Goal: Information Seeking & Learning: Learn about a topic

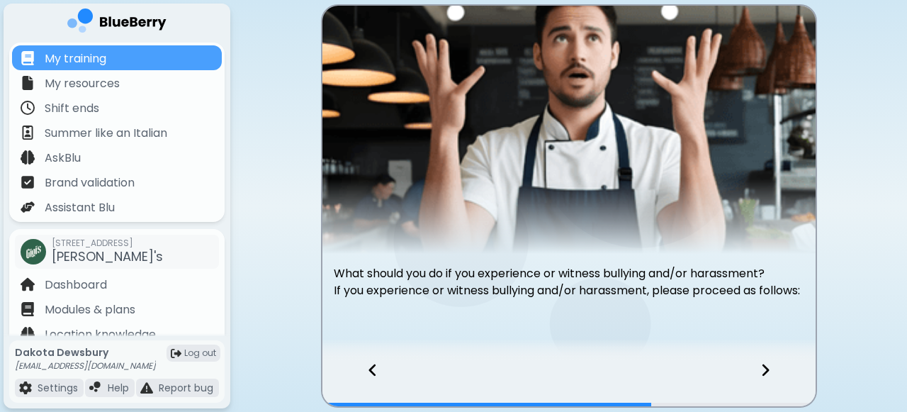
scroll to position [47, 0]
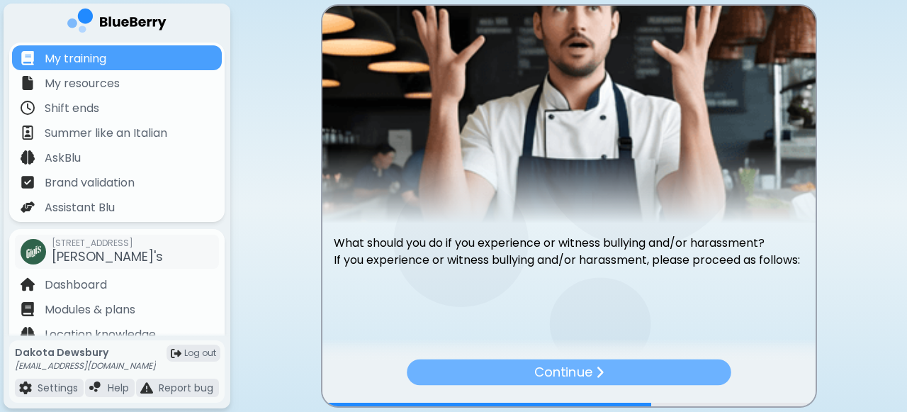
click at [621, 369] on div "Continue" at bounding box center [569, 372] width 324 height 26
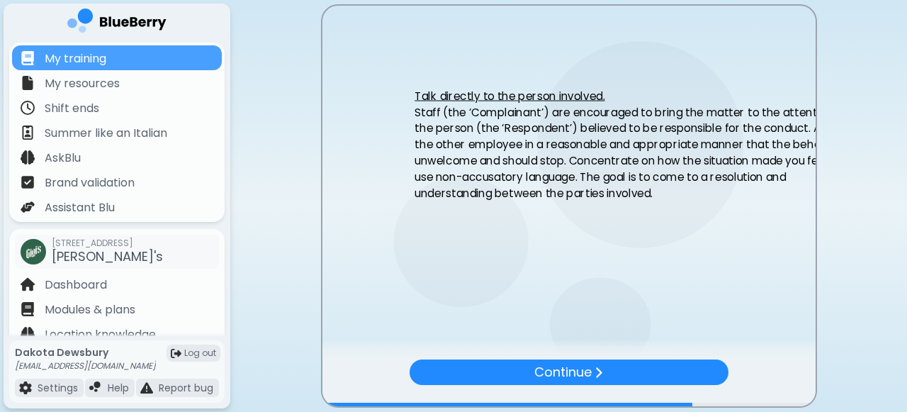
scroll to position [0, 0]
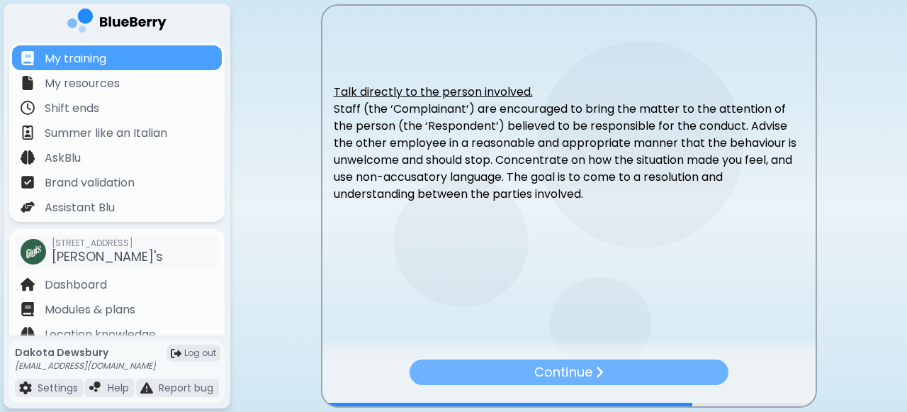
click at [613, 368] on div "Continue" at bounding box center [568, 372] width 319 height 26
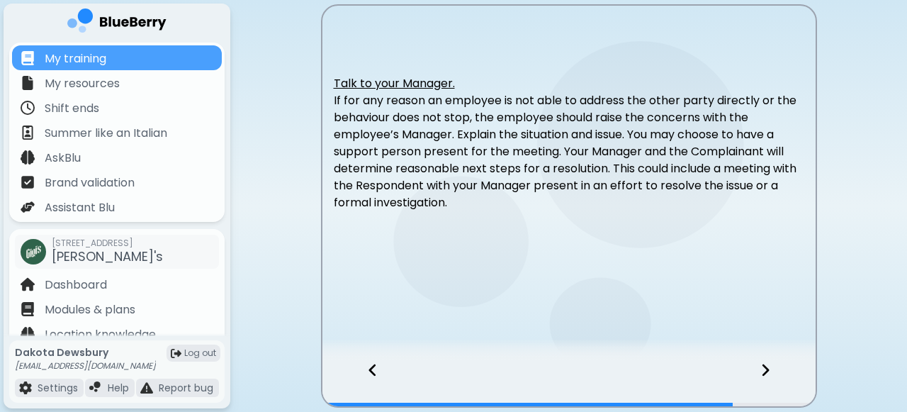
click at [763, 370] on icon at bounding box center [765, 370] width 10 height 16
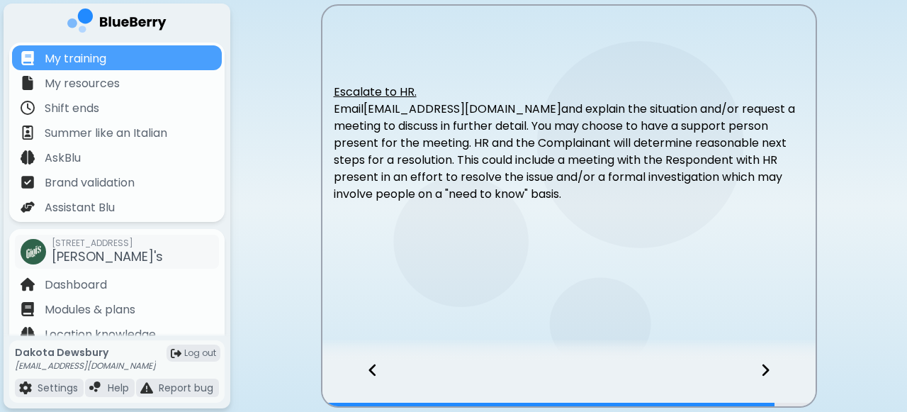
click at [764, 366] on icon at bounding box center [765, 370] width 10 height 16
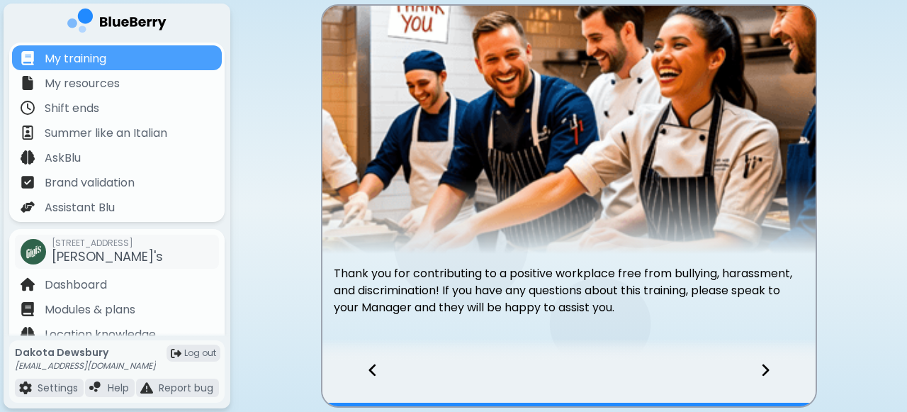
click at [764, 360] on div at bounding box center [774, 382] width 84 height 47
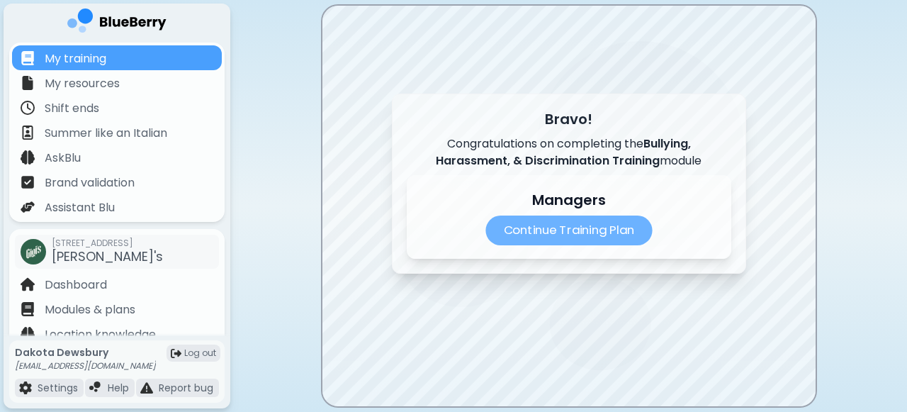
click at [584, 225] on p "Continue Training Plan" at bounding box center [568, 230] width 166 height 30
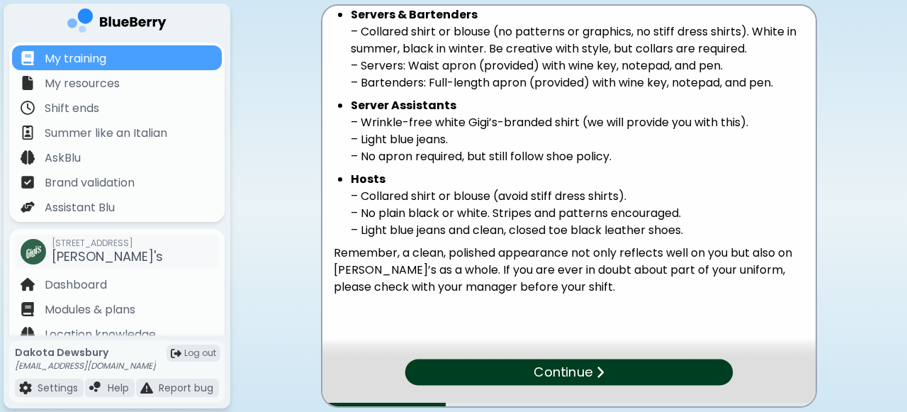
scroll to position [304, 0]
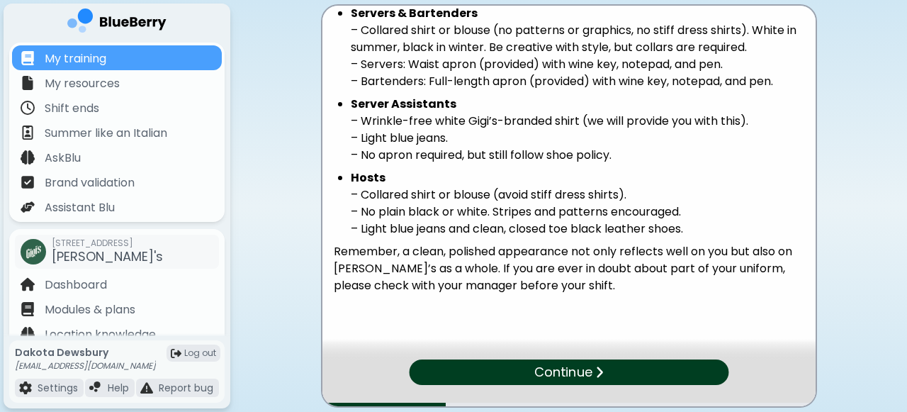
click at [623, 370] on div "Continue" at bounding box center [568, 372] width 319 height 26
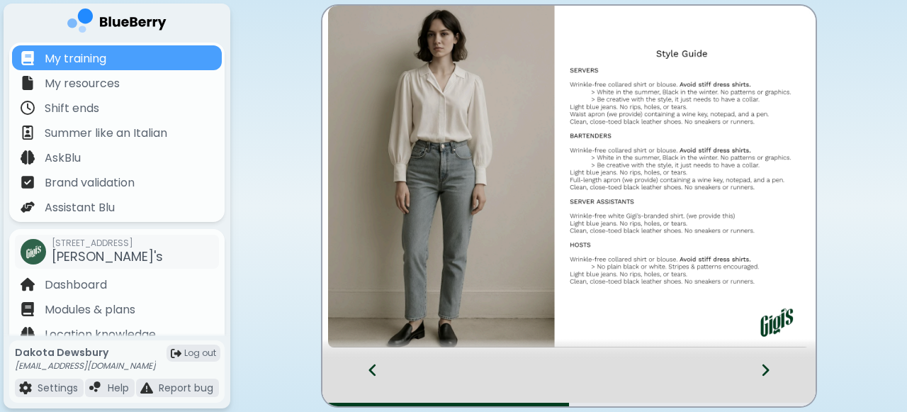
click at [765, 369] on icon at bounding box center [764, 370] width 7 height 12
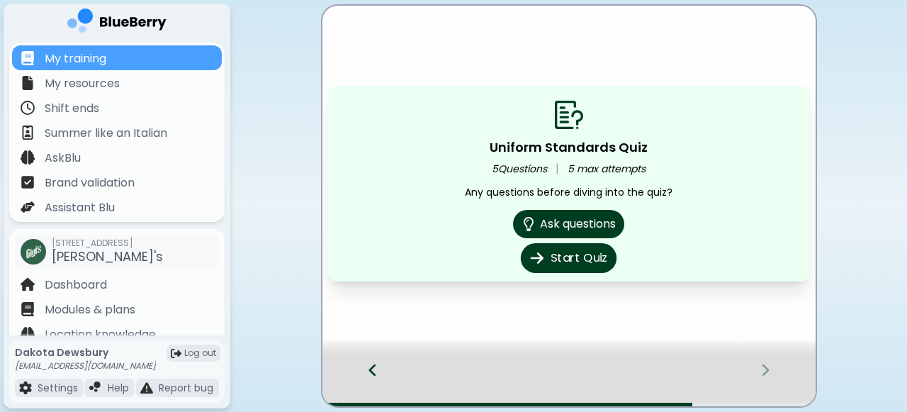
click at [576, 258] on button "Start Quiz" at bounding box center [569, 258] width 96 height 30
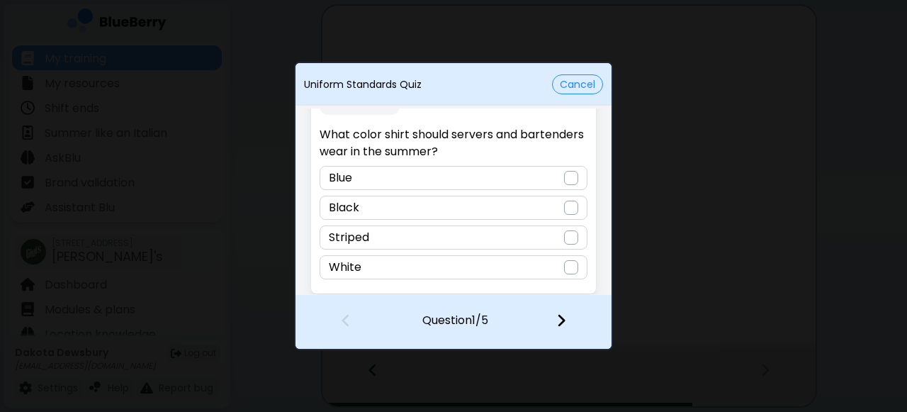
scroll to position [37, 0]
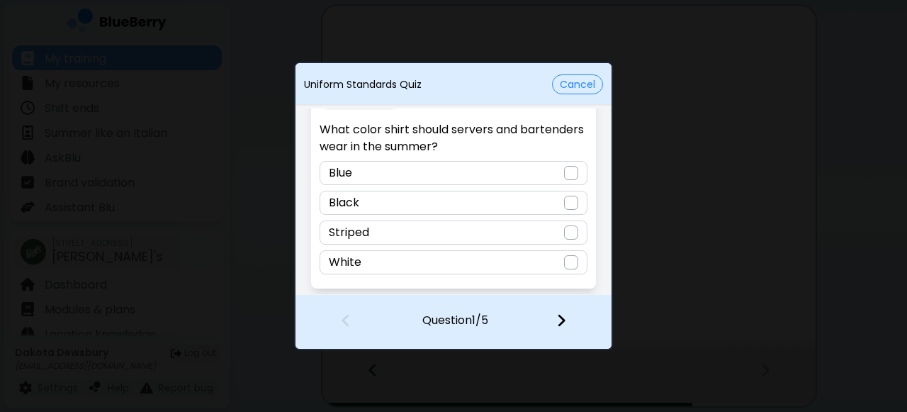
click at [553, 262] on div "White" at bounding box center [452, 262] width 267 height 24
click at [560, 317] on img at bounding box center [561, 320] width 10 height 16
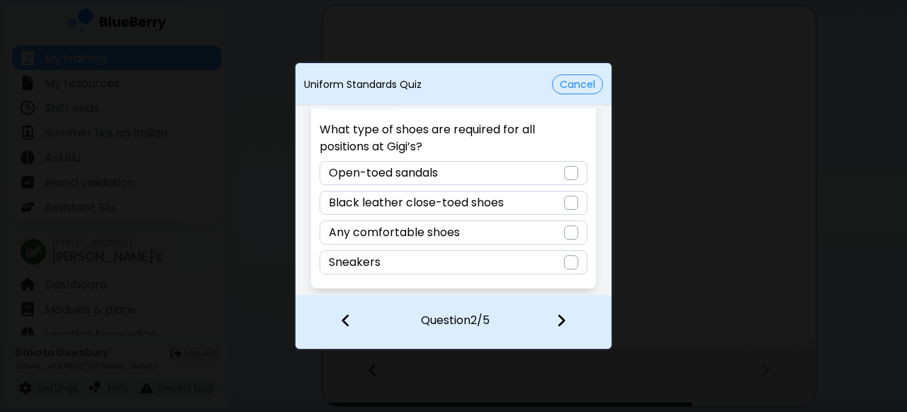
click at [525, 207] on div "Black leather close-toed shoes" at bounding box center [452, 203] width 267 height 24
click at [556, 314] on img at bounding box center [561, 320] width 10 height 16
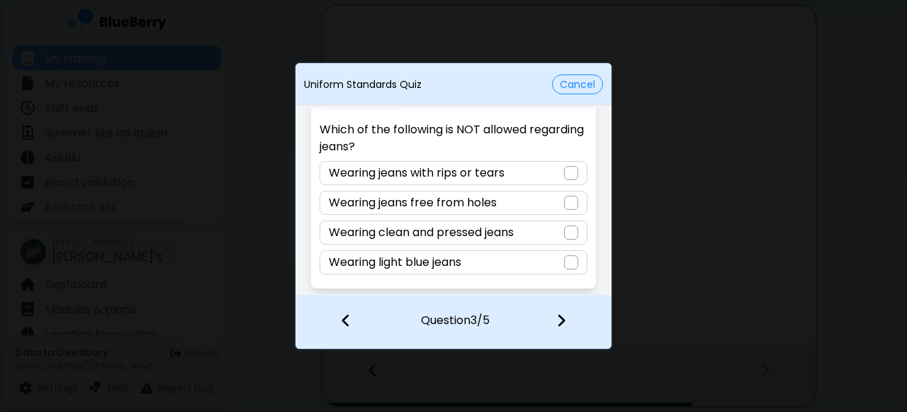
click at [511, 176] on div "Wearing jeans with rips or tears" at bounding box center [452, 173] width 267 height 24
click at [556, 324] on img at bounding box center [561, 320] width 10 height 16
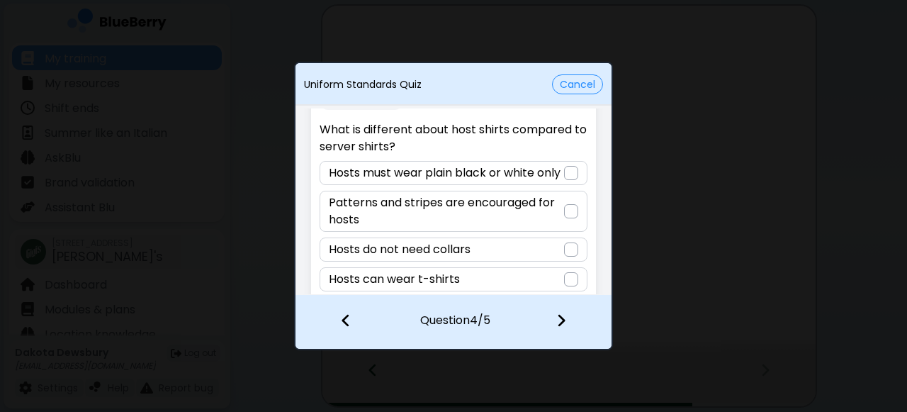
click at [557, 228] on p "Patterns and stripes are encouraged for hosts" at bounding box center [446, 211] width 234 height 34
click at [554, 321] on div at bounding box center [570, 321] width 84 height 52
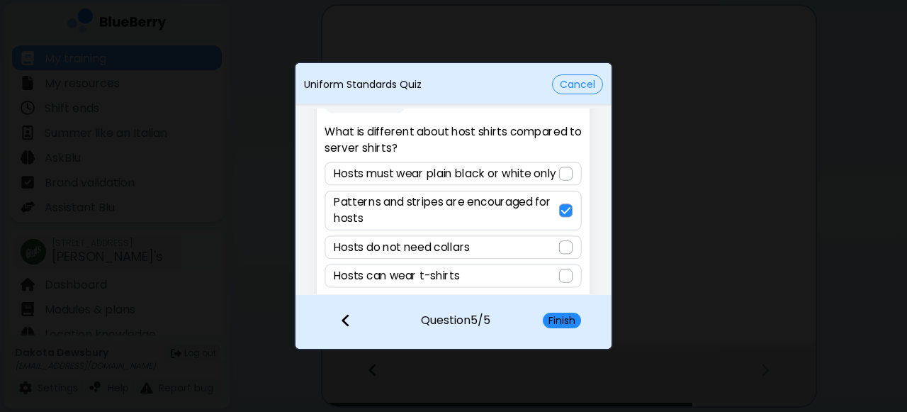
scroll to position [20, 0]
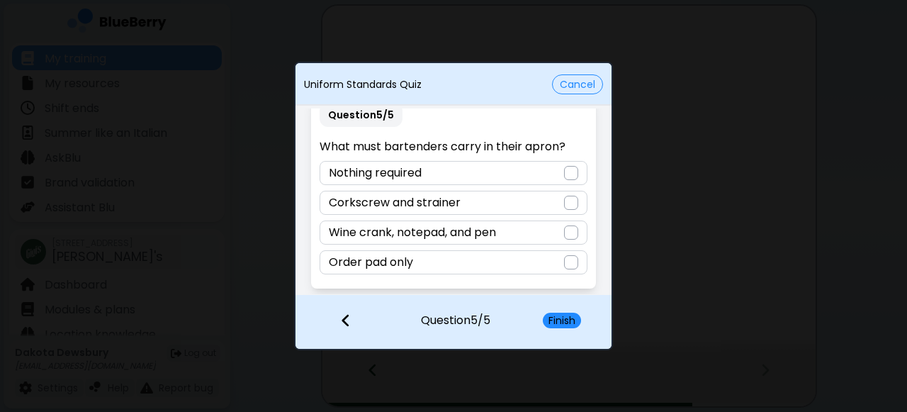
click at [539, 230] on div "Wine crank, notepad, and pen" at bounding box center [452, 232] width 267 height 24
click at [562, 310] on div "Finish" at bounding box center [569, 321] width 83 height 52
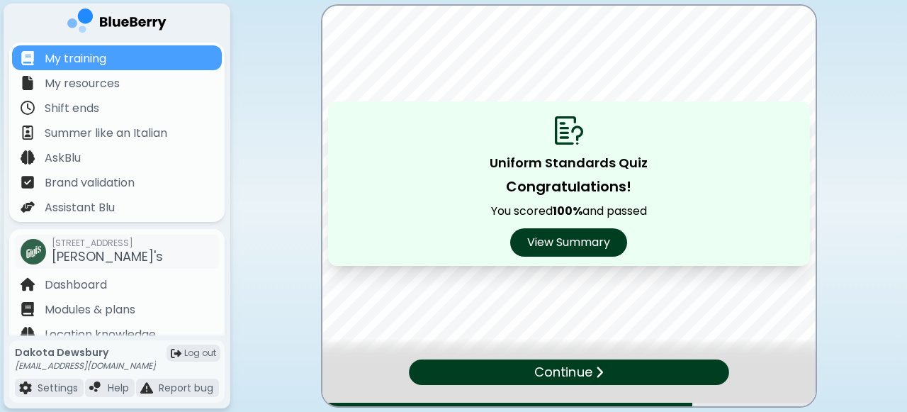
click at [582, 371] on p "Continue" at bounding box center [562, 372] width 57 height 20
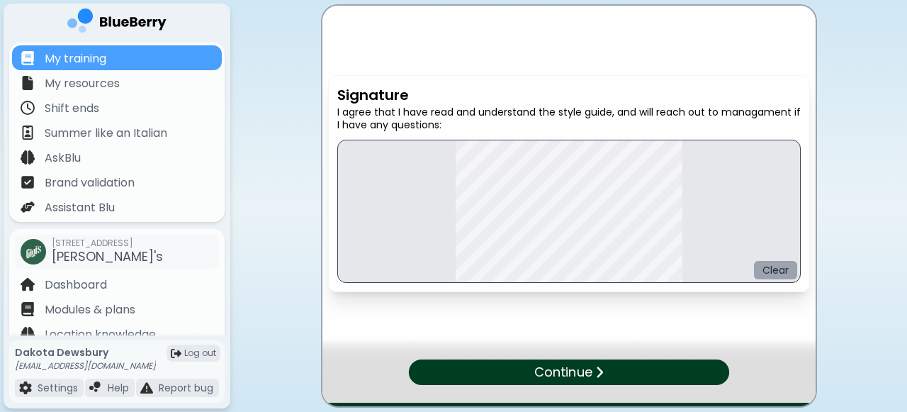
click at [778, 274] on button "Clear" at bounding box center [775, 270] width 43 height 18
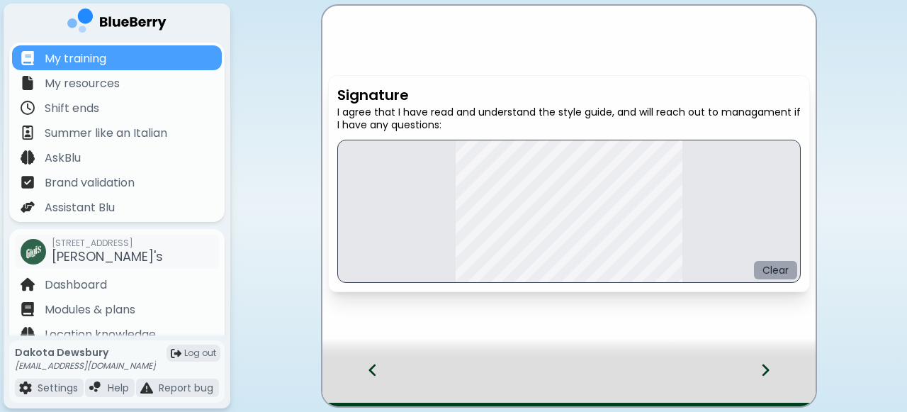
click at [774, 270] on button "Clear" at bounding box center [775, 270] width 43 height 18
click at [424, 300] on div "Signature I agree that I have read and understand the style guide, and will rea…" at bounding box center [568, 206] width 493 height 400
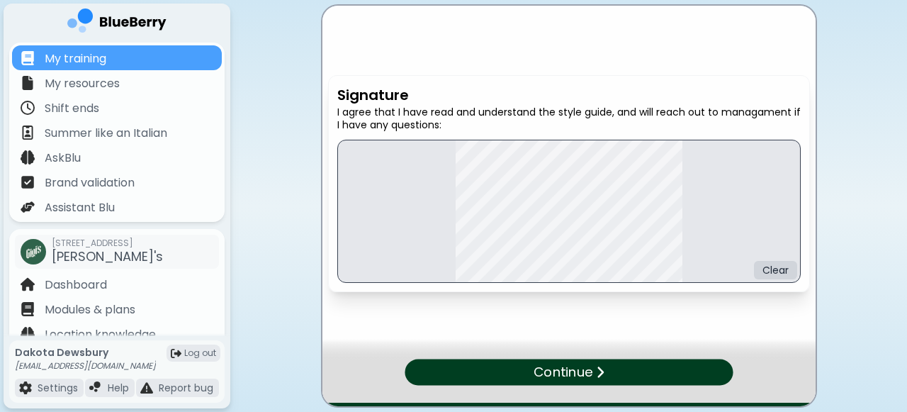
click at [660, 375] on div "Continue" at bounding box center [568, 372] width 328 height 26
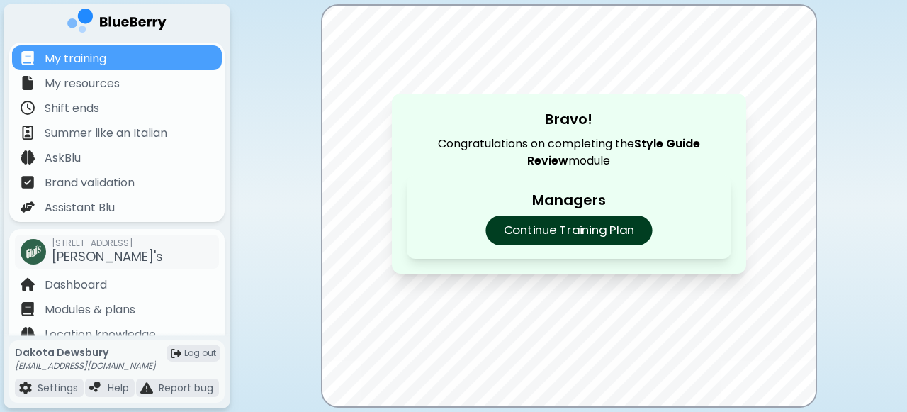
click at [582, 230] on p "Continue Training Plan" at bounding box center [568, 230] width 166 height 30
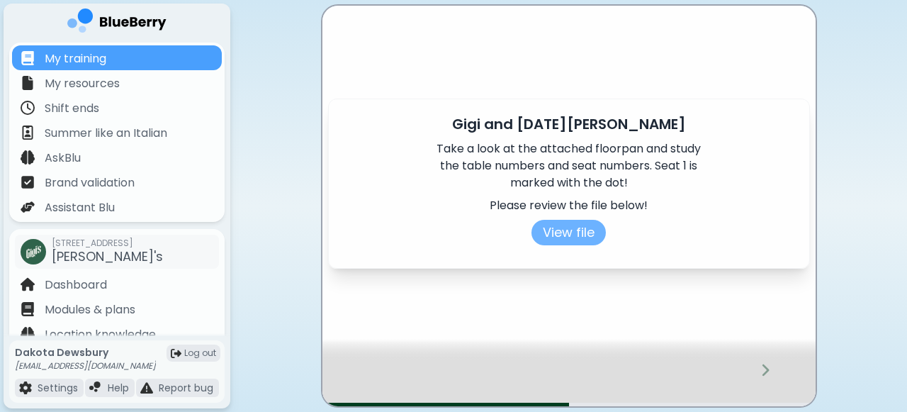
click at [558, 228] on button "View file" at bounding box center [568, 233] width 74 height 26
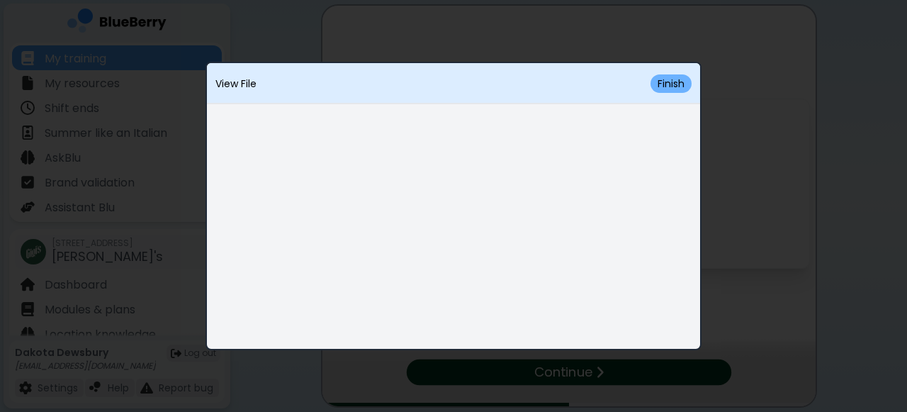
click at [675, 84] on button "Finish" at bounding box center [670, 83] width 41 height 18
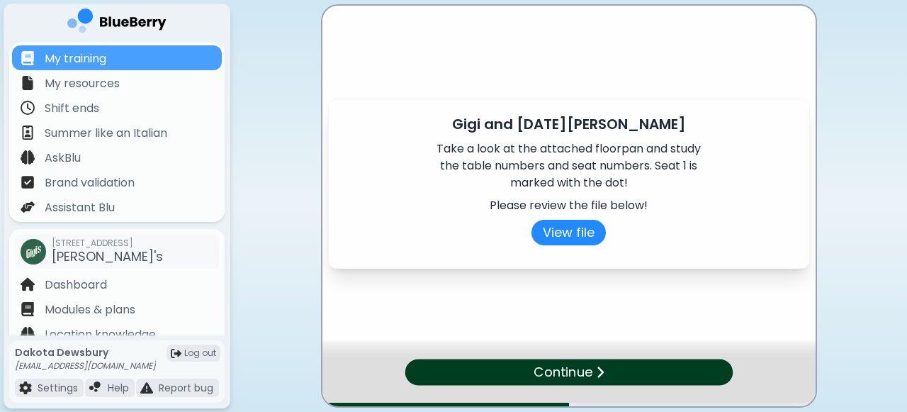
click at [568, 378] on p "Continue" at bounding box center [562, 372] width 59 height 21
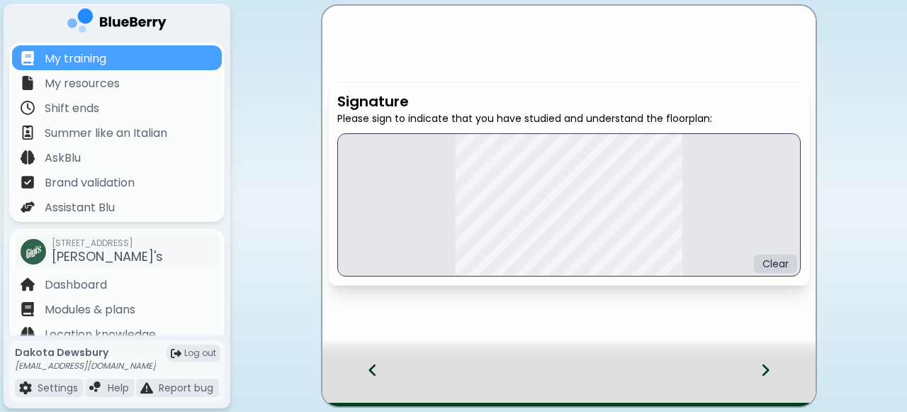
click at [470, 302] on div "Signature Please sign to indicate that you have studied and understand the floo…" at bounding box center [568, 206] width 493 height 400
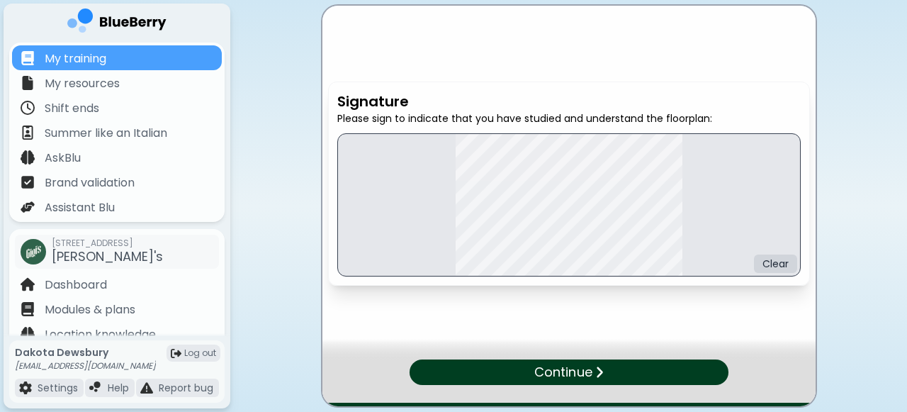
click at [764, 373] on div "Continue" at bounding box center [568, 382] width 493 height 47
click at [618, 361] on div "Continue" at bounding box center [568, 372] width 328 height 26
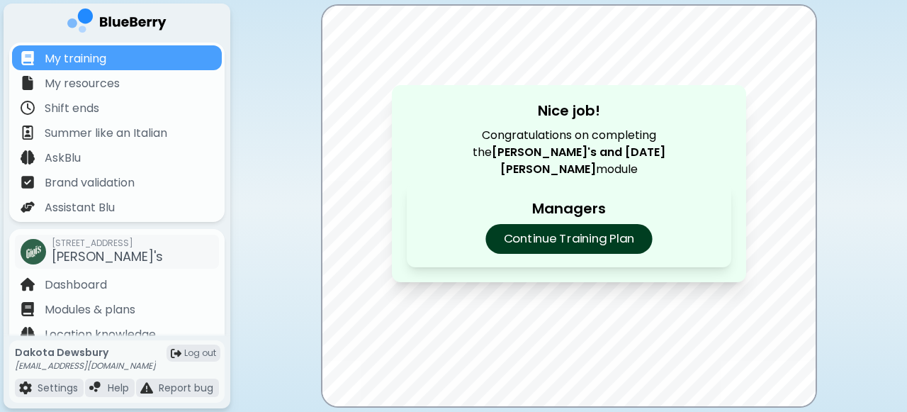
click at [595, 230] on p "Continue Training Plan" at bounding box center [568, 239] width 166 height 30
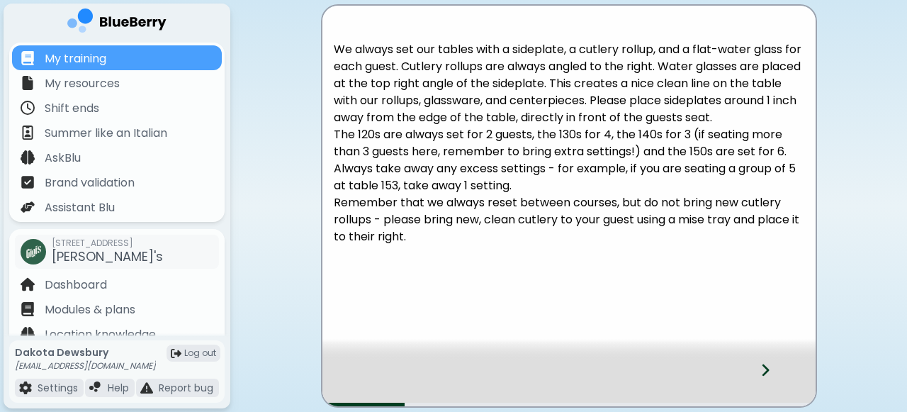
click at [764, 372] on icon at bounding box center [764, 370] width 7 height 12
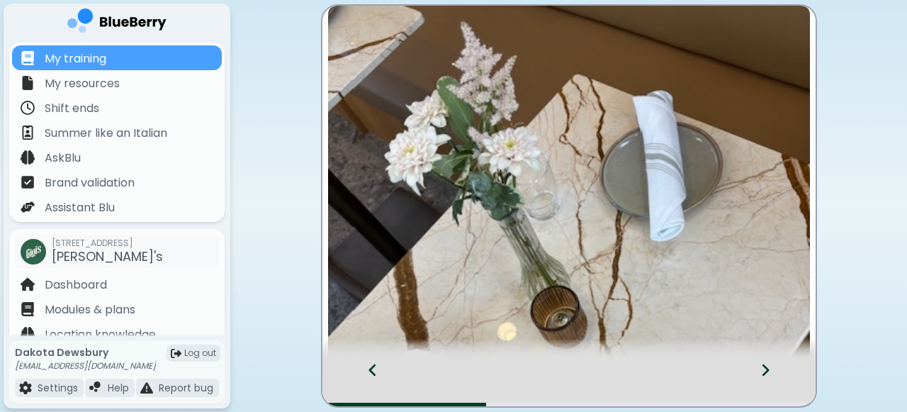
click at [766, 363] on icon at bounding box center [765, 370] width 10 height 16
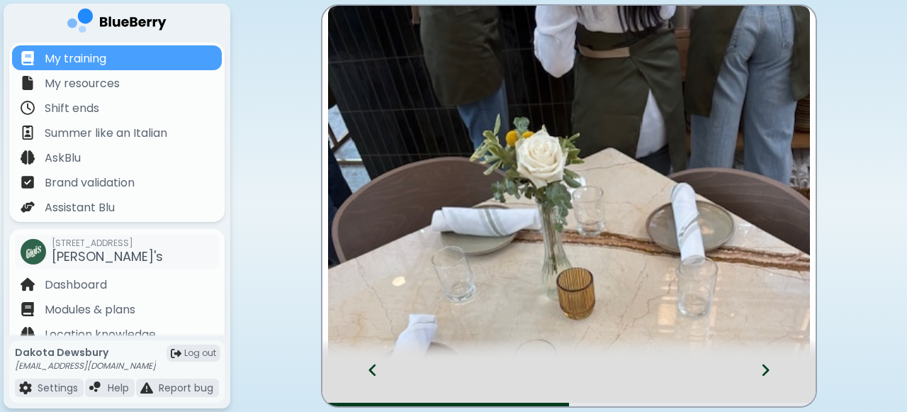
click at [375, 364] on icon at bounding box center [373, 370] width 10 height 16
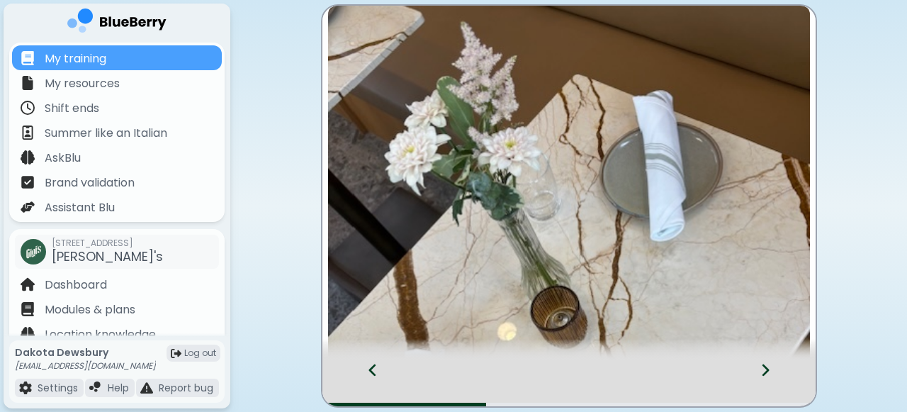
click at [376, 364] on icon at bounding box center [373, 370] width 10 height 16
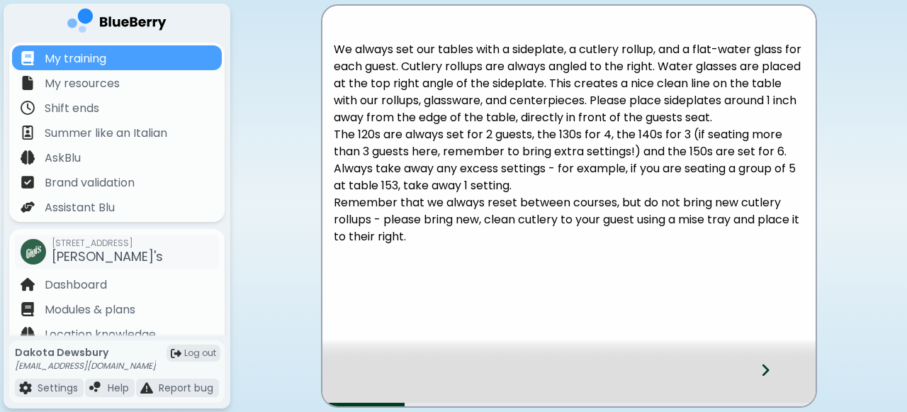
click at [769, 374] on icon at bounding box center [765, 370] width 10 height 16
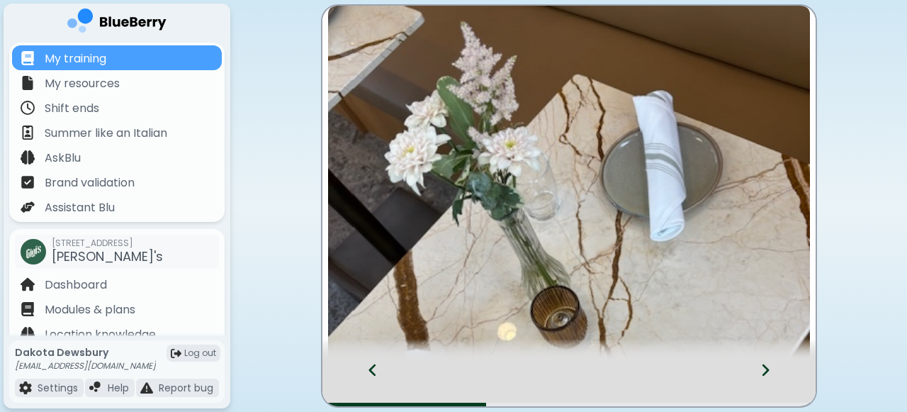
click at [766, 366] on icon at bounding box center [765, 370] width 10 height 16
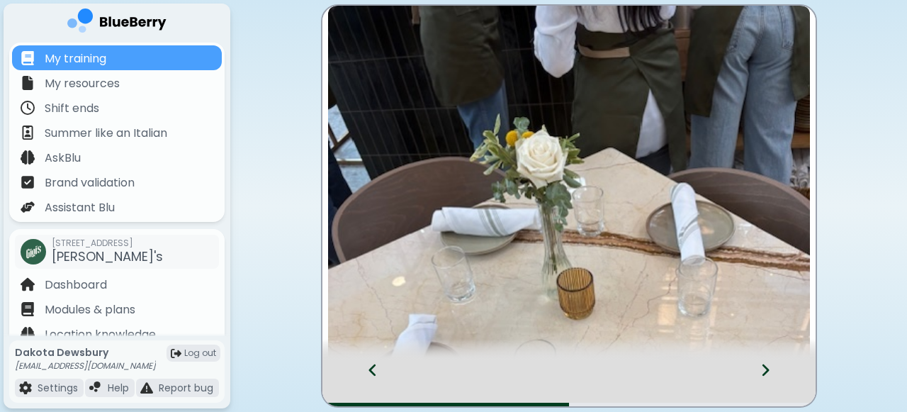
click at [766, 366] on icon at bounding box center [765, 370] width 10 height 16
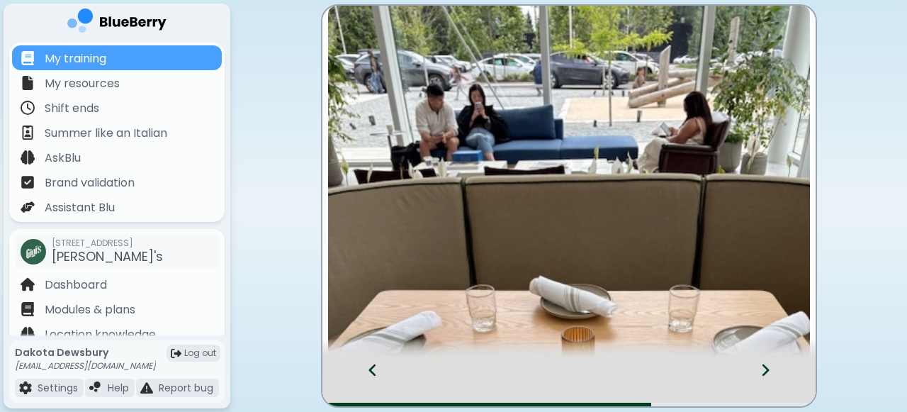
click at [760, 366] on icon at bounding box center [765, 370] width 10 height 16
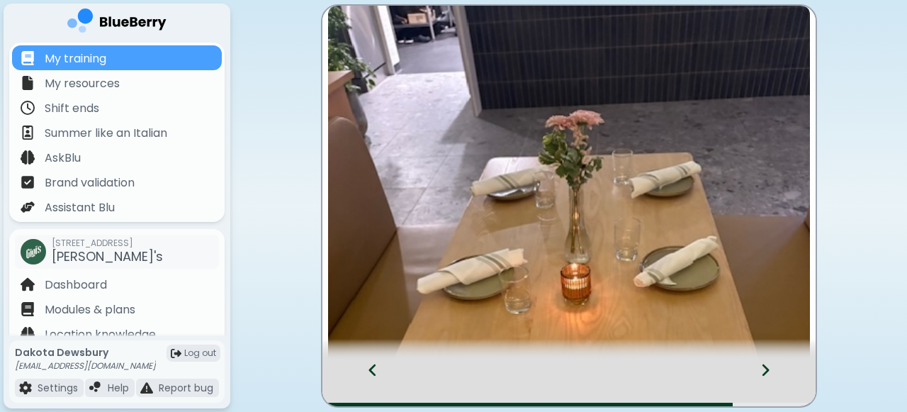
click at [764, 368] on icon at bounding box center [765, 370] width 10 height 16
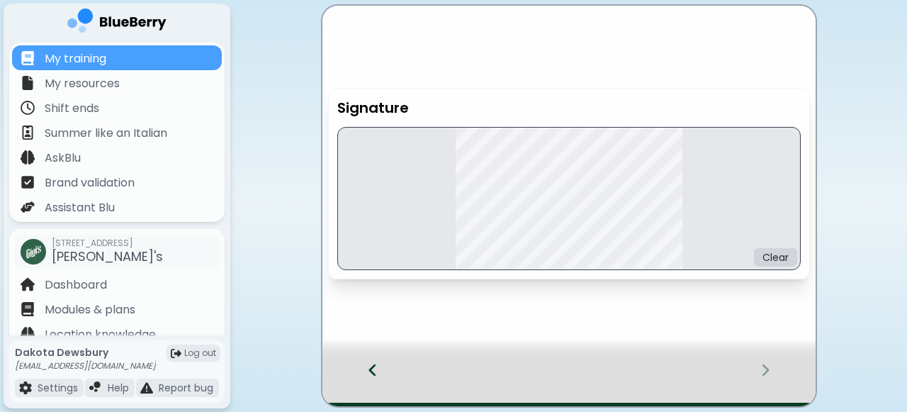
click at [366, 366] on div at bounding box center [365, 382] width 86 height 47
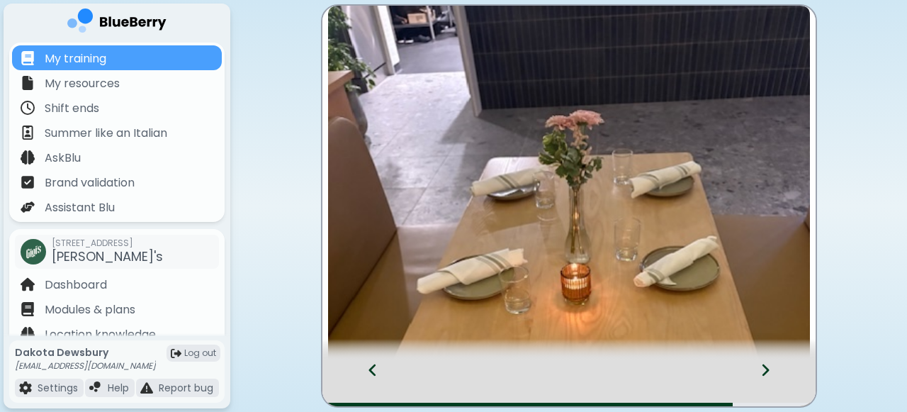
click at [560, 214] on img at bounding box center [569, 327] width 482 height 642
click at [772, 369] on div at bounding box center [774, 382] width 84 height 47
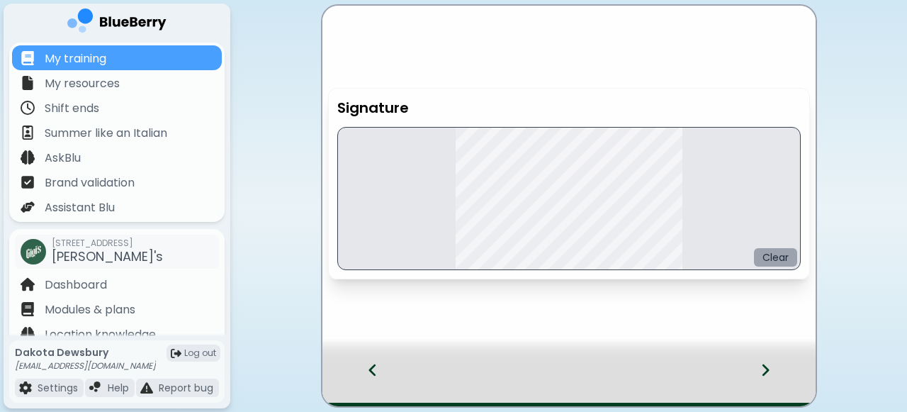
click at [778, 254] on button "Clear" at bounding box center [775, 257] width 43 height 18
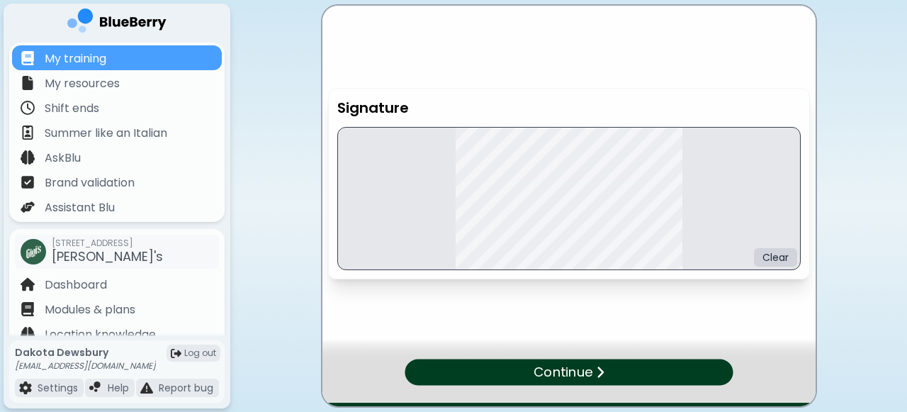
click at [606, 370] on div "Continue" at bounding box center [568, 372] width 328 height 26
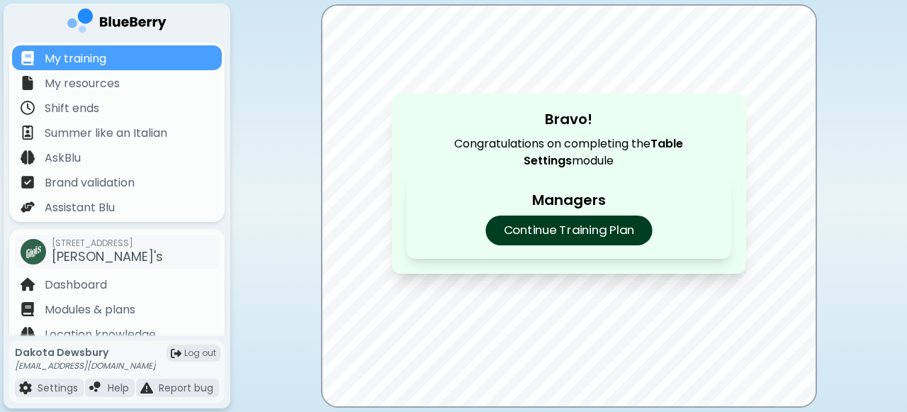
click at [599, 227] on p "Continue Training Plan" at bounding box center [568, 230] width 166 height 30
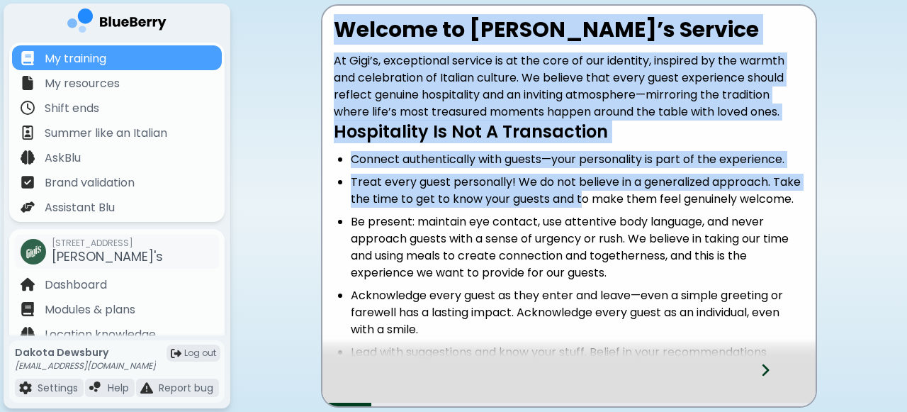
drag, startPoint x: 336, startPoint y: 23, endPoint x: 582, endPoint y: 207, distance: 306.6
click at [582, 207] on div "Welcome to [PERSON_NAME]’s Service At Gigi’s, exceptional service is at the cor…" at bounding box center [568, 215] width 493 height 397
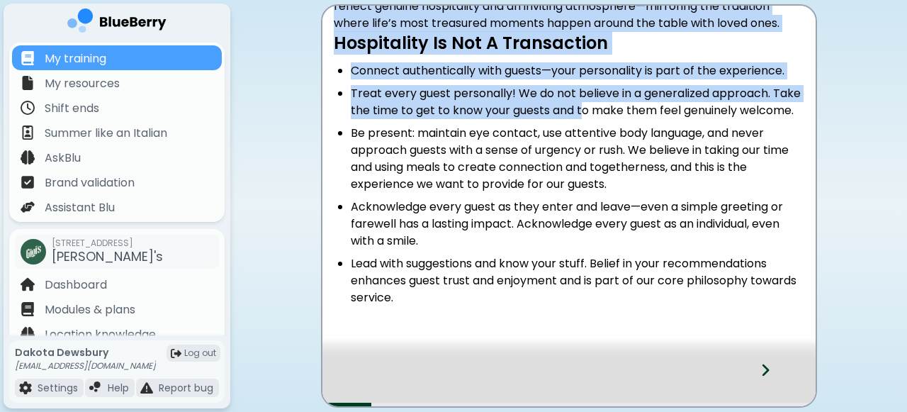
scroll to position [132, 0]
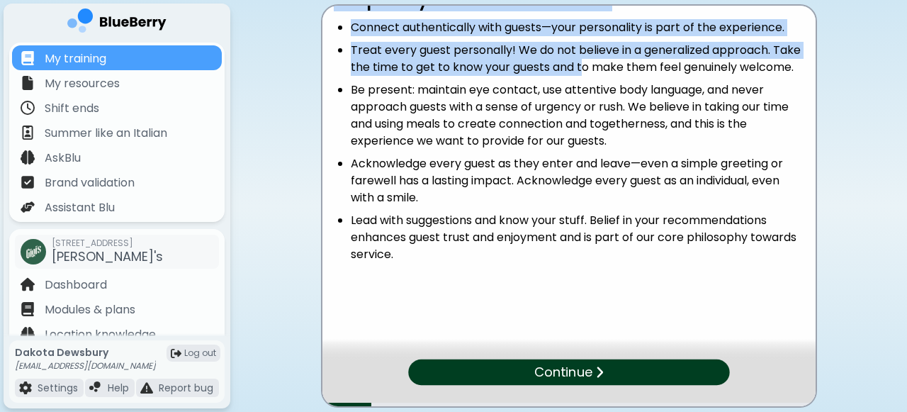
drag, startPoint x: 397, startPoint y: 250, endPoint x: 337, endPoint y: 195, distance: 81.7
click at [337, 195] on ul "Connect authentically with guests—your personality is part of the experience. T…" at bounding box center [569, 141] width 470 height 244
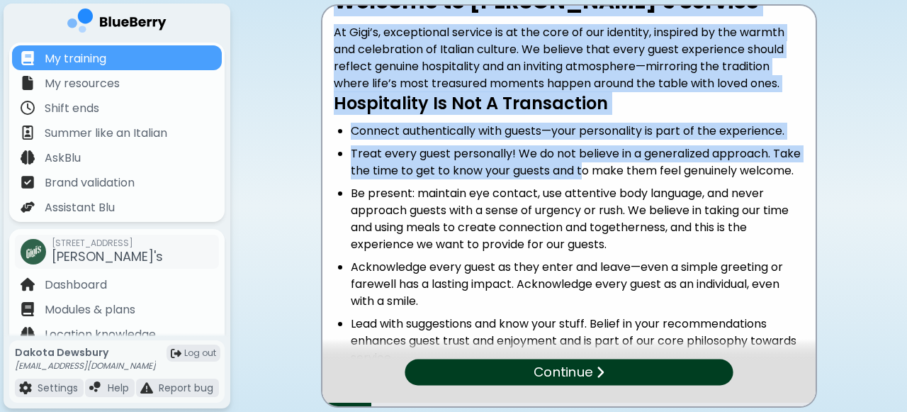
scroll to position [0, 0]
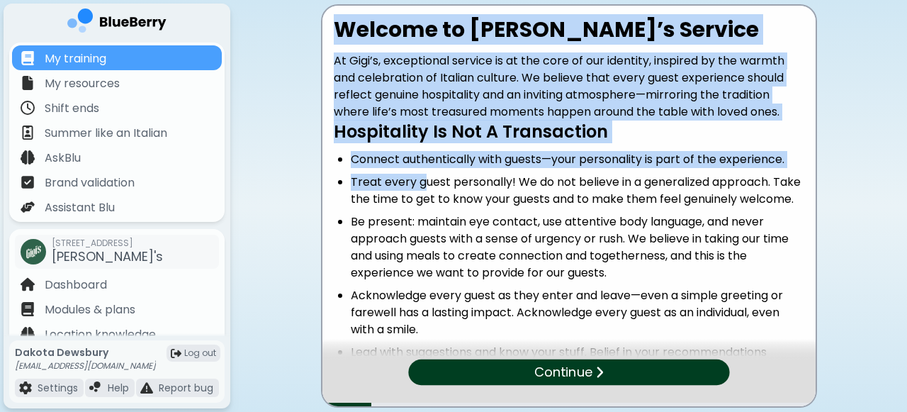
drag, startPoint x: 336, startPoint y: 26, endPoint x: 421, endPoint y: 178, distance: 173.4
click at [421, 178] on div "Welcome to [PERSON_NAME]’s Service At Gigi’s, exceptional service is at the cor…" at bounding box center [568, 215] width 493 height 397
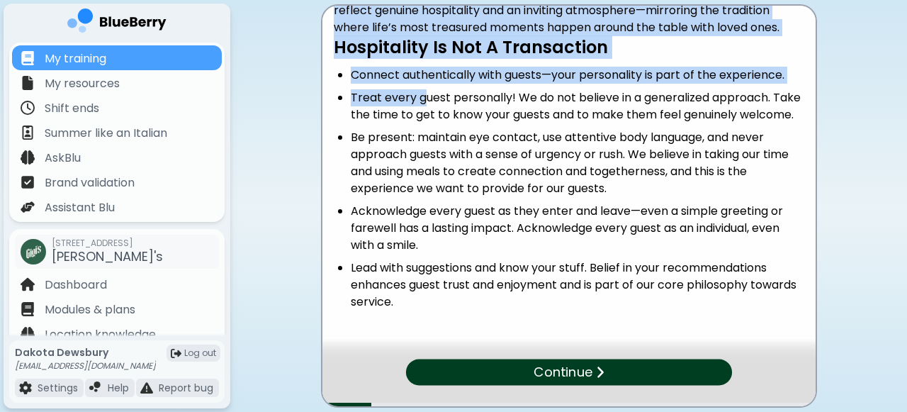
scroll to position [90, 0]
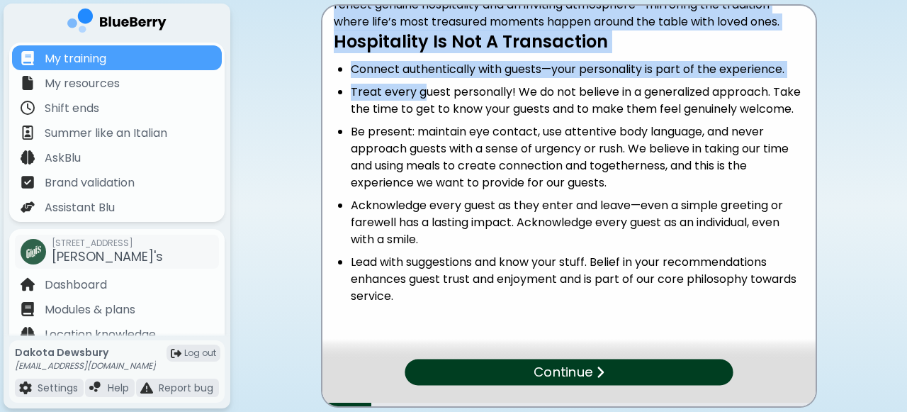
drag, startPoint x: 400, startPoint y: 293, endPoint x: 321, endPoint y: 21, distance: 283.8
click at [321, 21] on div "Welcome to [PERSON_NAME]’s Service At Gigi’s, exceptional service is at the cor…" at bounding box center [569, 205] width 496 height 403
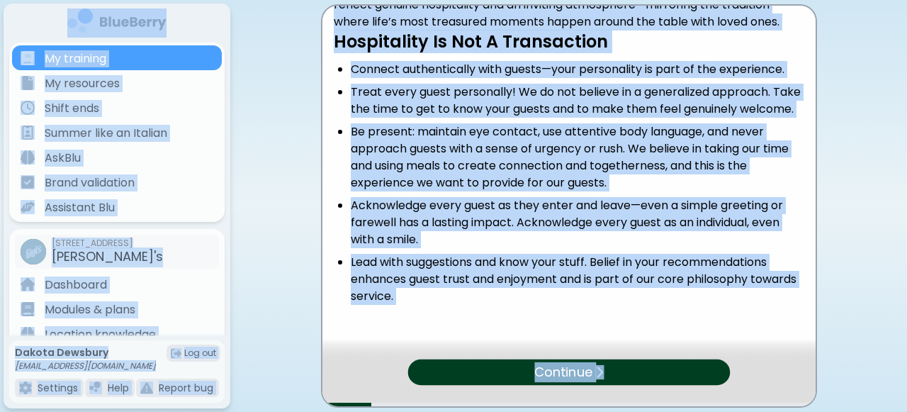
click at [473, 275] on li "Lead with suggestions and know your stuff. Belief in your recommendations enhan…" at bounding box center [577, 279] width 453 height 51
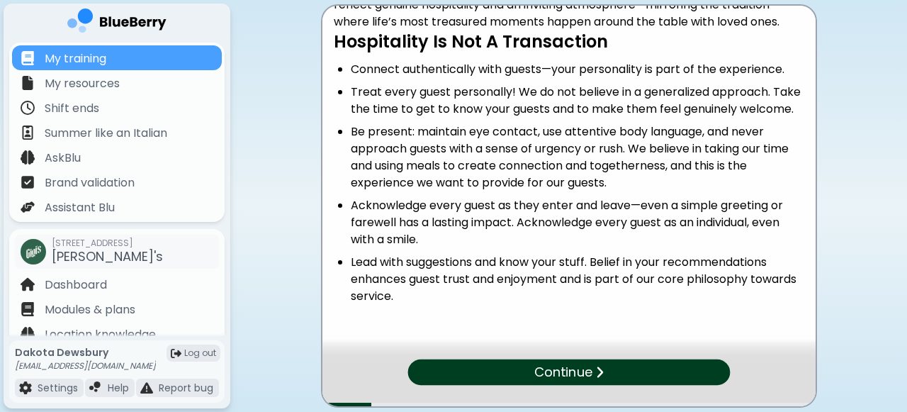
drag, startPoint x: 397, startPoint y: 295, endPoint x: 329, endPoint y: 38, distance: 265.8
click at [329, 38] on div "Welcome to [PERSON_NAME]’s Service At Gigi’s, exceptional service is at the cor…" at bounding box center [568, 125] width 493 height 397
click at [343, 40] on h3 "Hospitality Is Not A Transaction" at bounding box center [569, 41] width 470 height 22
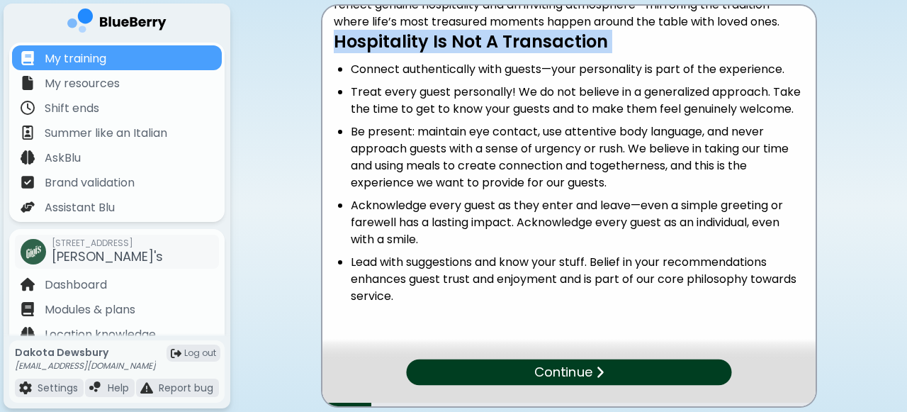
click at [343, 40] on h3 "Hospitality Is Not A Transaction" at bounding box center [569, 41] width 470 height 22
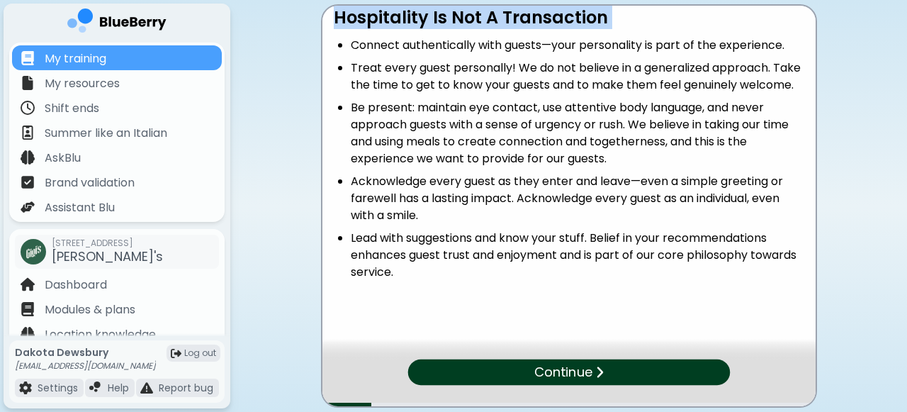
scroll to position [116, 0]
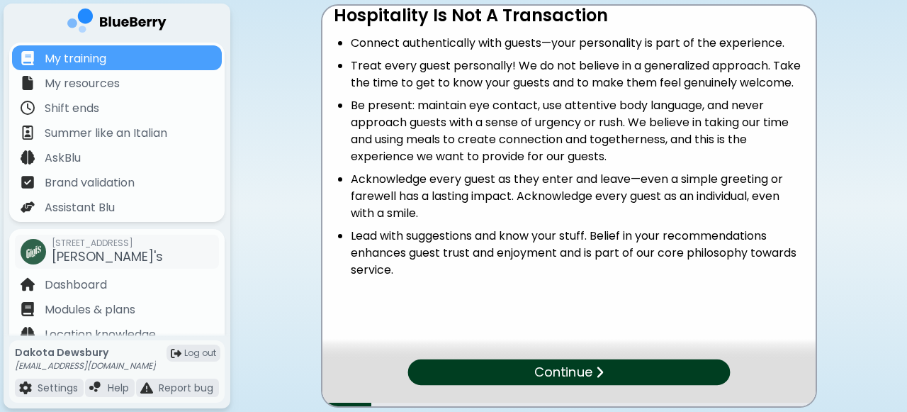
click at [515, 369] on div "Continue" at bounding box center [568, 372] width 322 height 26
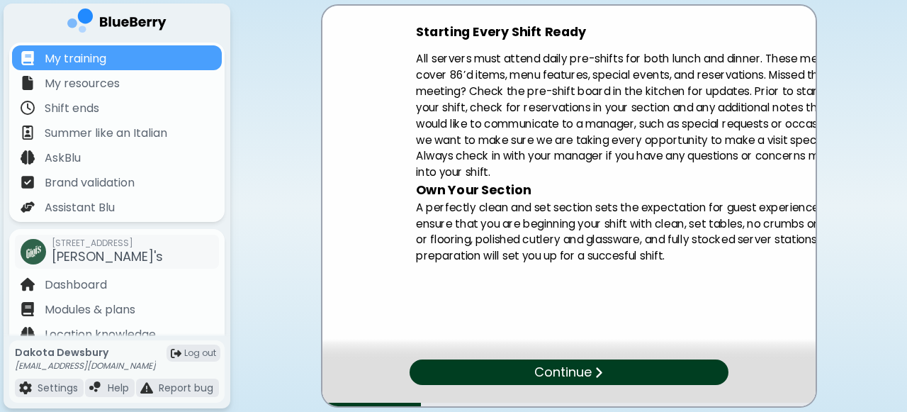
scroll to position [0, 0]
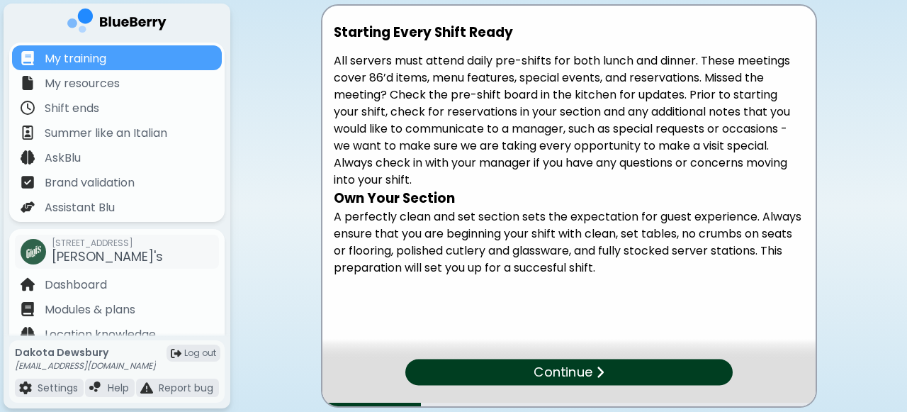
drag, startPoint x: 334, startPoint y: 193, endPoint x: 616, endPoint y: 266, distance: 291.0
click at [616, 266] on div "Starting Every Shift Ready All servers must attend daily pre-shifts for both lu…" at bounding box center [568, 153] width 493 height 273
click at [420, 230] on p "A perfectly clean and set section sets the expectation for guest experience. Al…" at bounding box center [569, 242] width 470 height 68
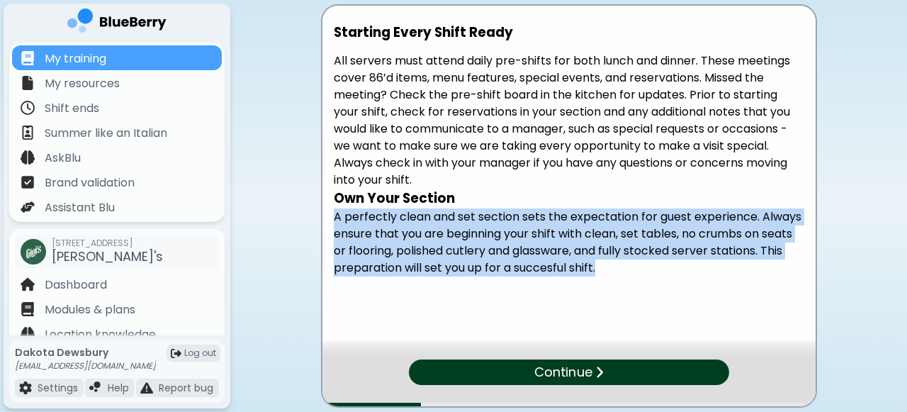
drag, startPoint x: 420, startPoint y: 230, endPoint x: 464, endPoint y: 230, distance: 43.9
click at [434, 230] on p "A perfectly clean and set section sets the expectation for guest experience. Al…" at bounding box center [569, 242] width 470 height 68
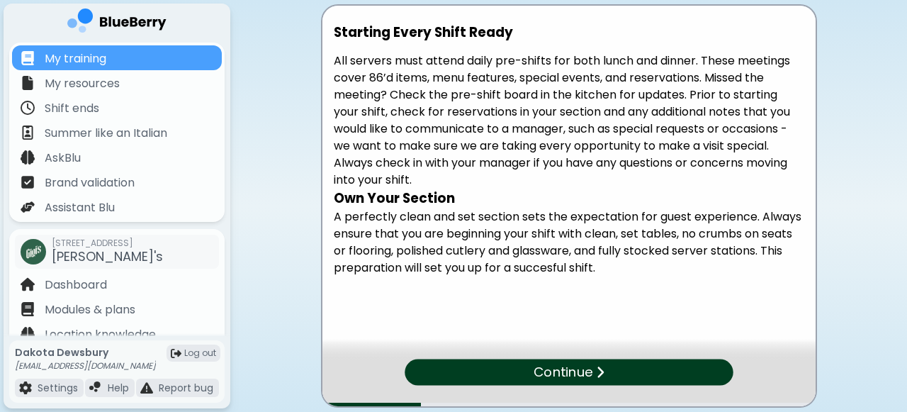
click at [584, 192] on p "Own Your Section" at bounding box center [569, 198] width 470 height 20
click at [582, 373] on p "Continue" at bounding box center [562, 372] width 58 height 20
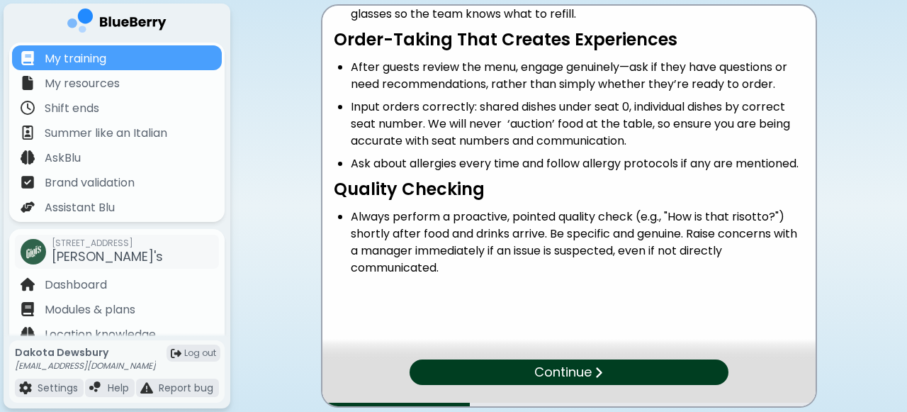
scroll to position [151, 0]
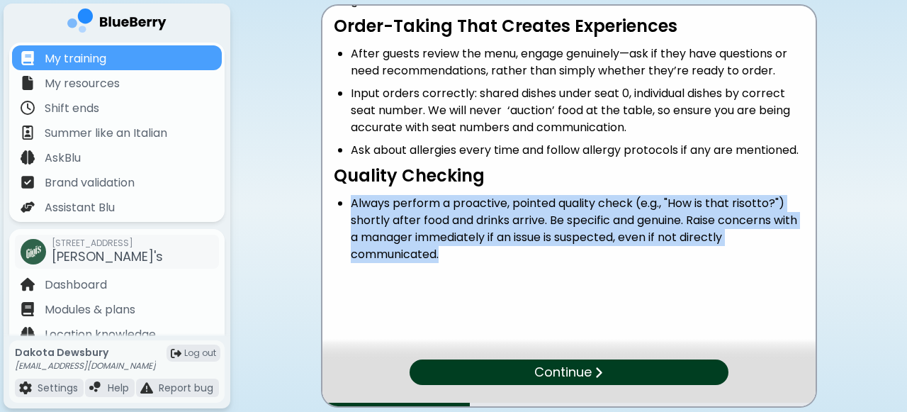
drag, startPoint x: 352, startPoint y: 200, endPoint x: 460, endPoint y: 256, distance: 121.3
click at [460, 256] on li "Always perform a proactive, pointed quality check (e.g., "How is that risotto?"…" at bounding box center [577, 229] width 453 height 68
click at [535, 296] on div "Steps of Service: Welcome & Water Greet guests promptly, introduce yourself, of…" at bounding box center [568, 108] width 493 height 506
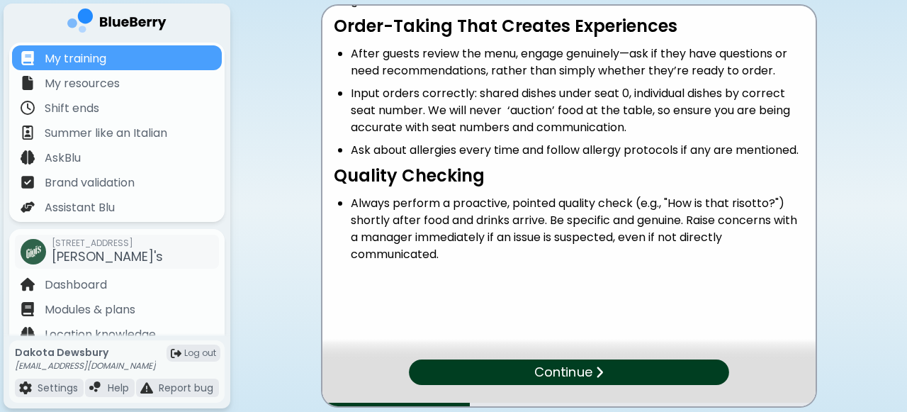
click at [567, 369] on p "Continue" at bounding box center [562, 372] width 57 height 20
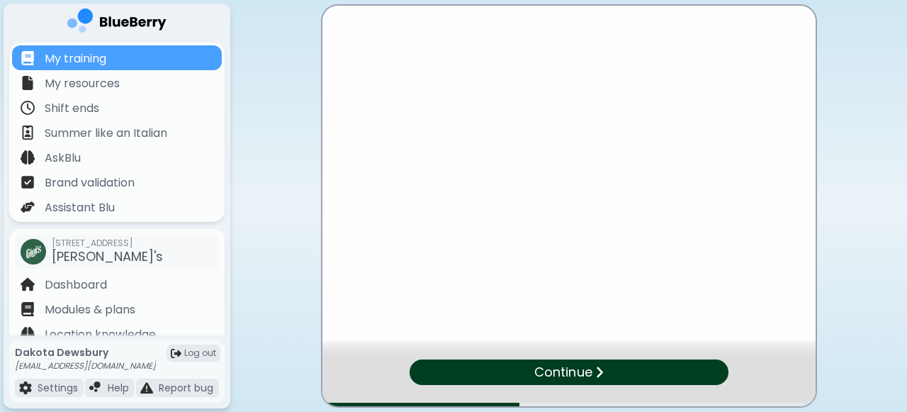
scroll to position [0, 0]
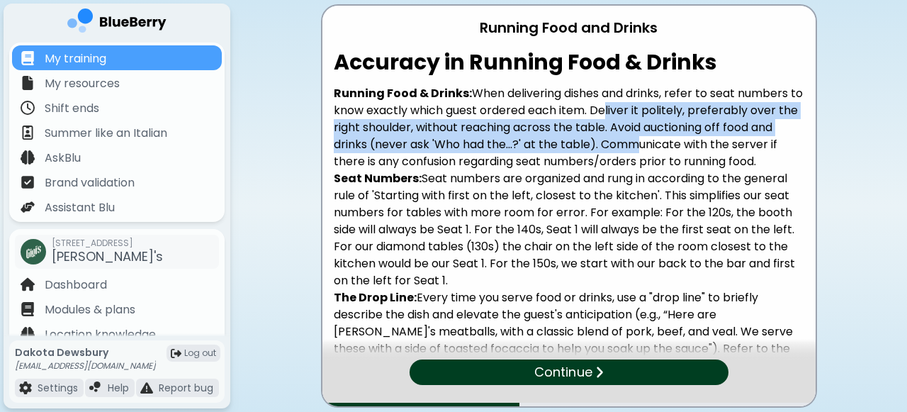
drag, startPoint x: 611, startPoint y: 109, endPoint x: 630, endPoint y: 136, distance: 33.4
click at [630, 136] on p "Running Food & Drinks: When delivering dishes and drinks, refer to seat numbers…" at bounding box center [569, 127] width 470 height 85
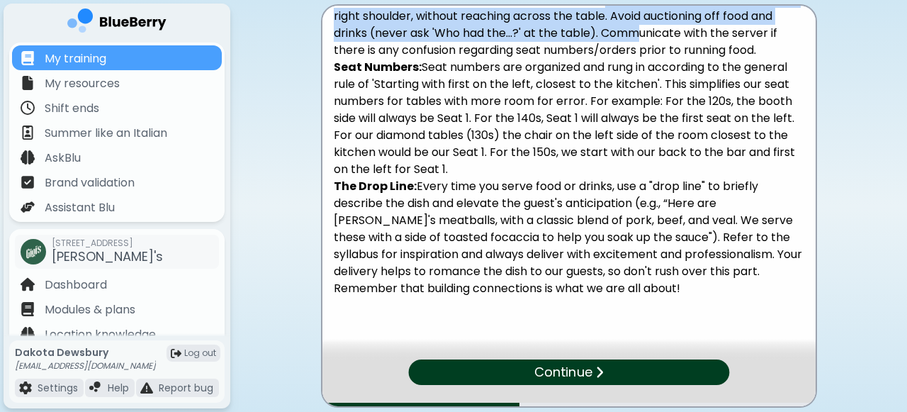
scroll to position [115, 0]
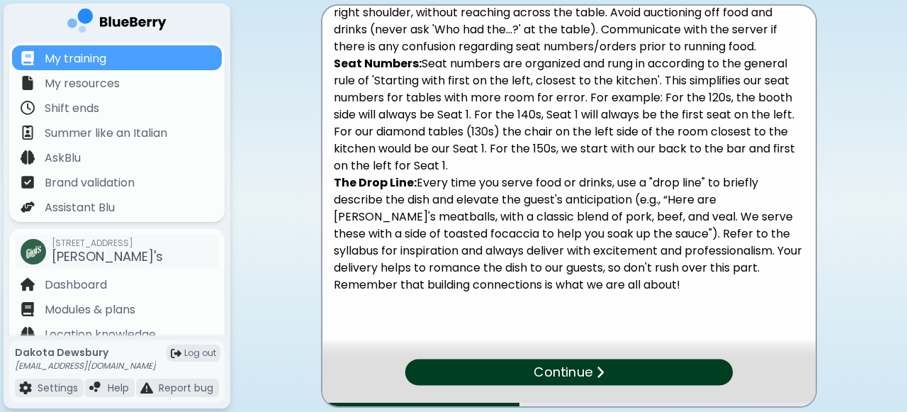
click at [528, 368] on div "Continue" at bounding box center [567, 372] width 327 height 26
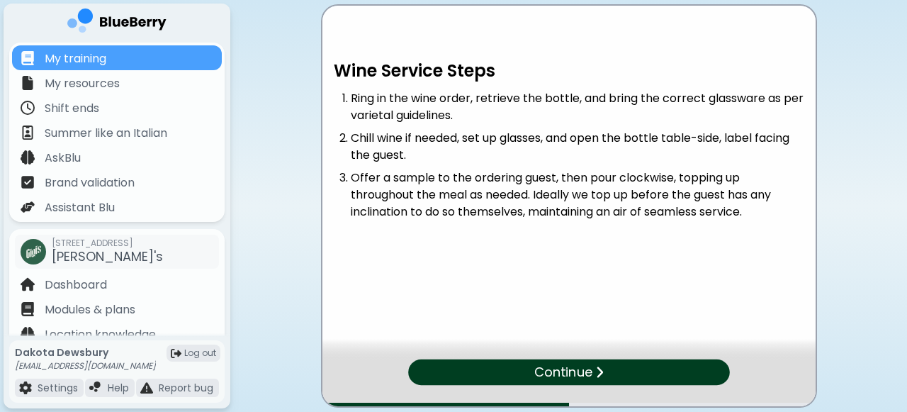
click at [547, 366] on p "Continue" at bounding box center [563, 372] width 58 height 20
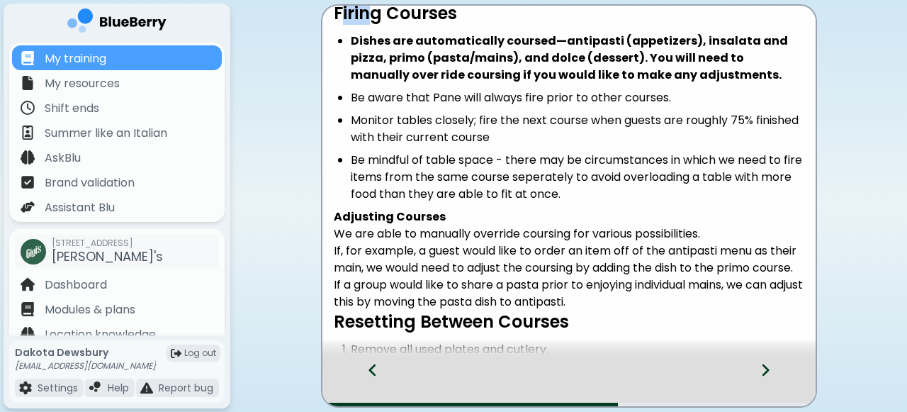
scroll to position [39, 0]
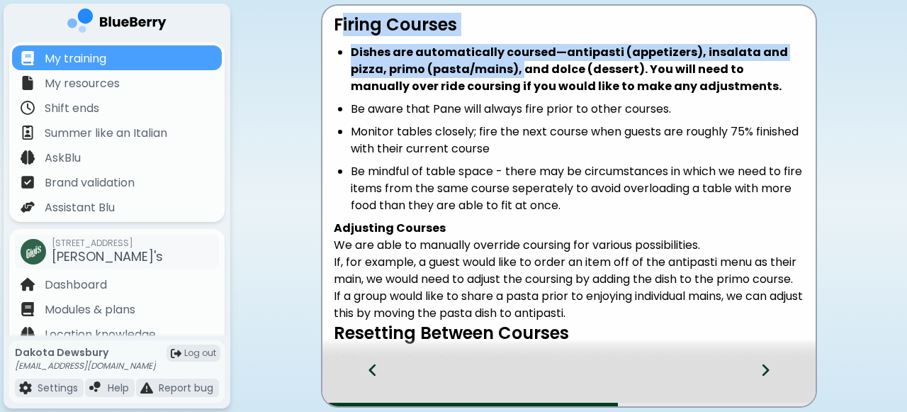
drag, startPoint x: 338, startPoint y: 13, endPoint x: 486, endPoint y: 73, distance: 159.8
click at [486, 73] on div "Managing Courses and Table Upkeep Firing Courses Dishes are automatically cours…" at bounding box center [568, 241] width 493 height 527
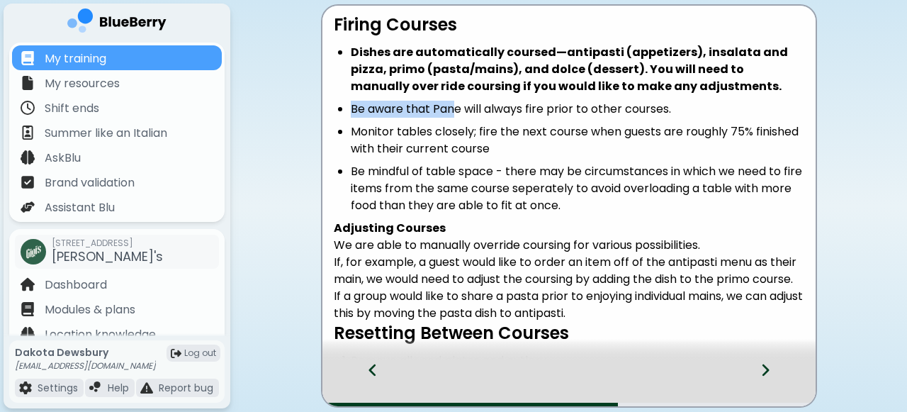
drag, startPoint x: 457, startPoint y: 111, endPoint x: 324, endPoint y: 114, distance: 133.2
click at [324, 114] on div "Managing Courses and Table Upkeep Firing Courses Dishes are automatically cours…" at bounding box center [568, 241] width 493 height 527
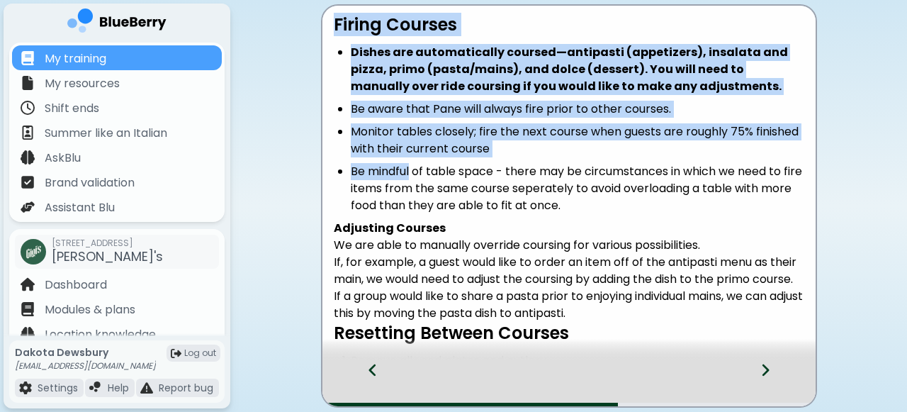
drag, startPoint x: 410, startPoint y: 171, endPoint x: 319, endPoint y: 152, distance: 93.4
click at [319, 152] on main "Managing Courses and Table Upkeep Firing Courses Dishes are automatically cours…" at bounding box center [453, 206] width 907 height 412
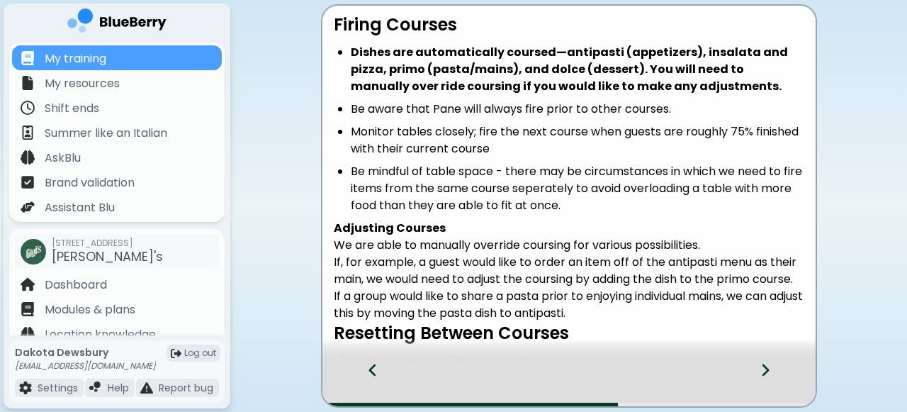
click at [487, 208] on li "Be mindful of table space - there may be circumstances in which we need to fire…" at bounding box center [577, 188] width 453 height 51
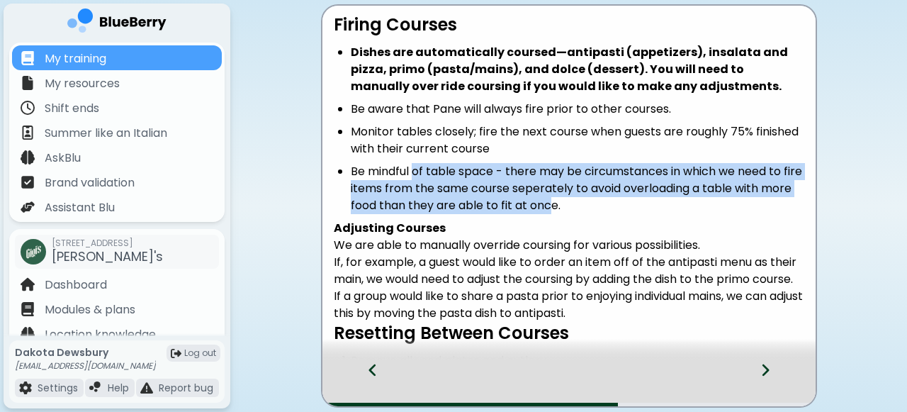
drag, startPoint x: 414, startPoint y: 171, endPoint x: 587, endPoint y: 203, distance: 175.6
click at [587, 203] on li "Be mindful of table space - there may be circumstances in which we need to fire…" at bounding box center [577, 188] width 453 height 51
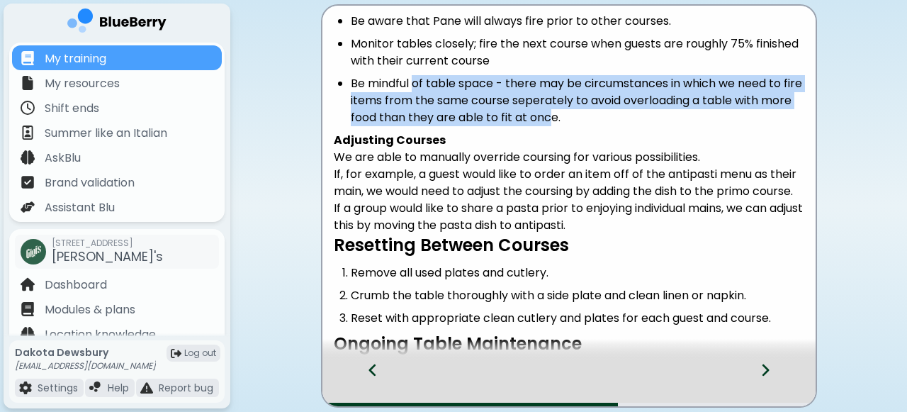
scroll to position [128, 0]
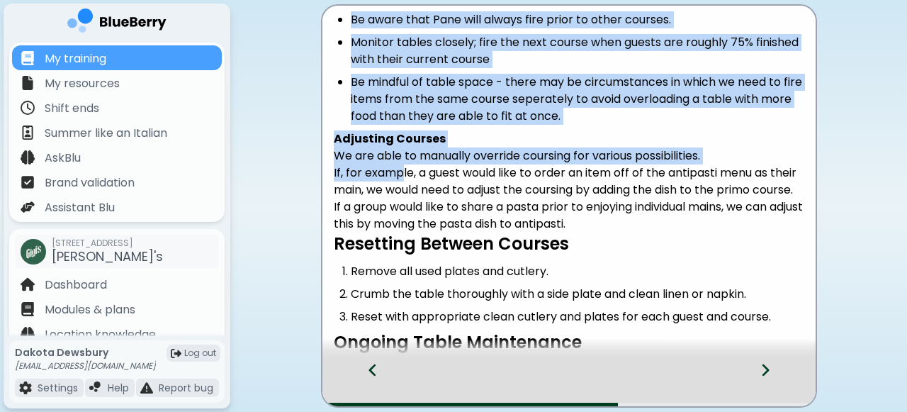
drag, startPoint x: 400, startPoint y: 179, endPoint x: 253, endPoint y: 177, distance: 146.6
click at [253, 177] on main "Managing Courses and Table Upkeep Firing Courses Dishes are automatically cours…" at bounding box center [453, 206] width 907 height 412
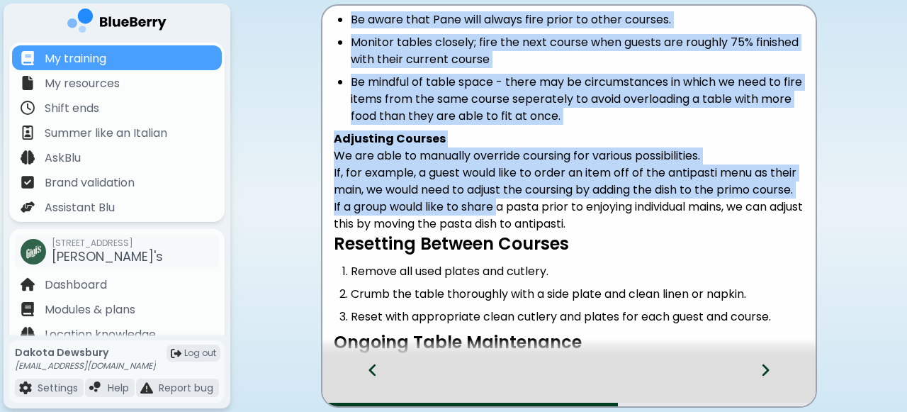
drag, startPoint x: 502, startPoint y: 228, endPoint x: 276, endPoint y: 215, distance: 227.0
click at [276, 215] on main "Managing Courses and Table Upkeep Firing Courses Dishes are automatically cours…" at bounding box center [453, 206] width 907 height 412
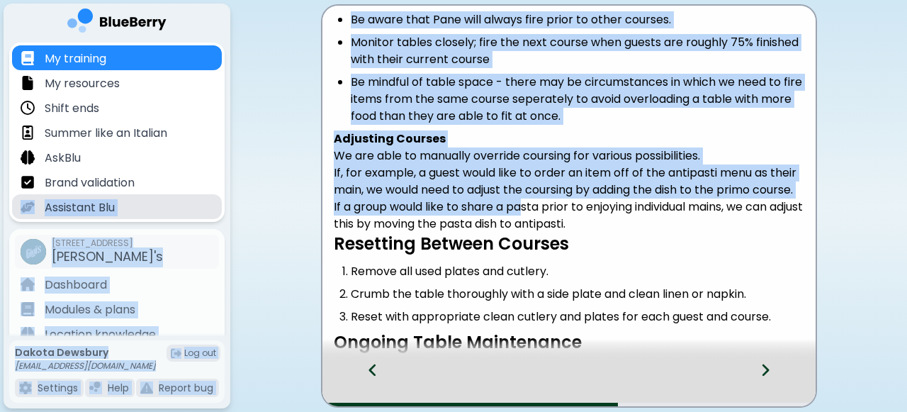
drag, startPoint x: 522, startPoint y: 225, endPoint x: 27, endPoint y: 194, distance: 496.1
click at [27, 194] on div "My training My resources Shift ends Summer like an Italian AskBlu Brand validat…" at bounding box center [453, 206] width 907 height 412
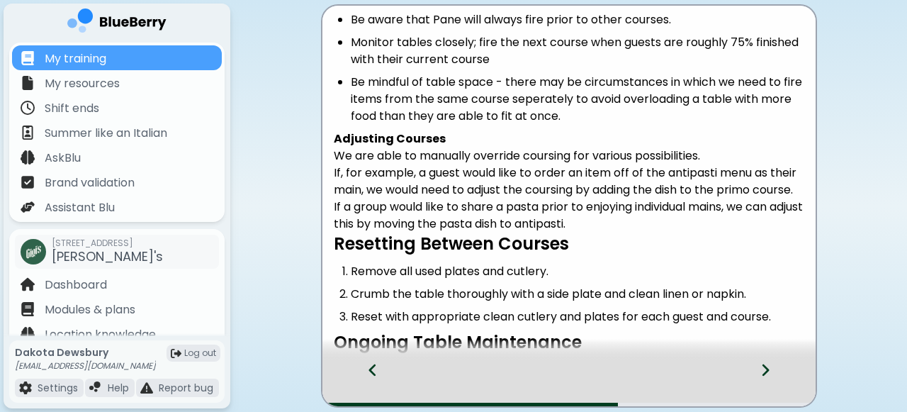
click at [597, 232] on p "If a group would like to share a pasta prior to enjoying individual mains, we c…" at bounding box center [569, 215] width 470 height 34
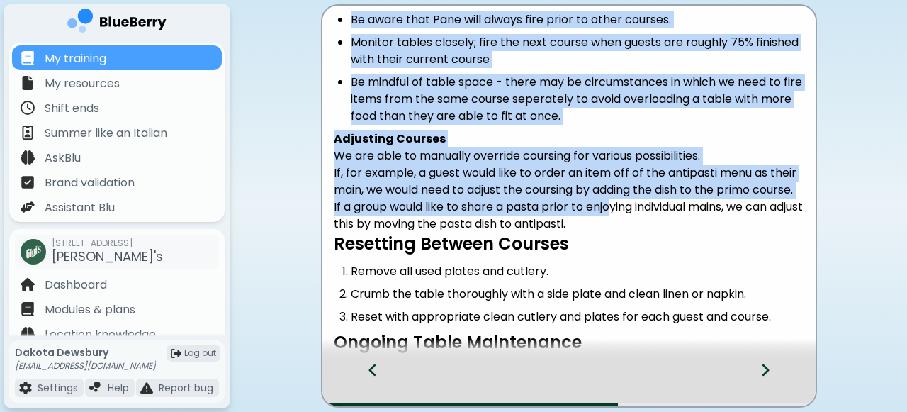
drag, startPoint x: 613, startPoint y: 220, endPoint x: 287, endPoint y: 238, distance: 327.0
click at [287, 238] on main "Managing Courses and Table Upkeep Firing Courses Dishes are automatically cours…" at bounding box center [453, 206] width 907 height 412
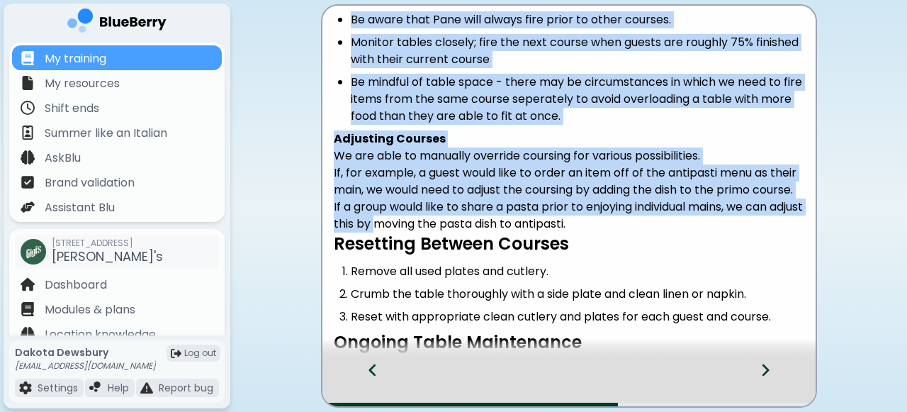
drag, startPoint x: 413, startPoint y: 243, endPoint x: 261, endPoint y: 240, distance: 151.6
click at [261, 240] on main "Managing Courses and Table Upkeep Firing Courses Dishes are automatically cours…" at bounding box center [453, 206] width 907 height 412
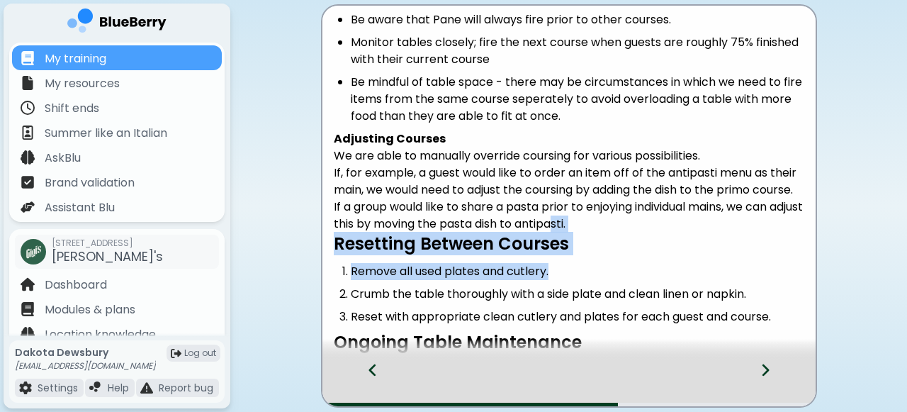
drag, startPoint x: 592, startPoint y: 243, endPoint x: 751, endPoint y: 278, distance: 162.4
click at [751, 278] on div "Managing Courses and Table Upkeep Firing Courses Dishes are automatically cours…" at bounding box center [568, 152] width 493 height 527
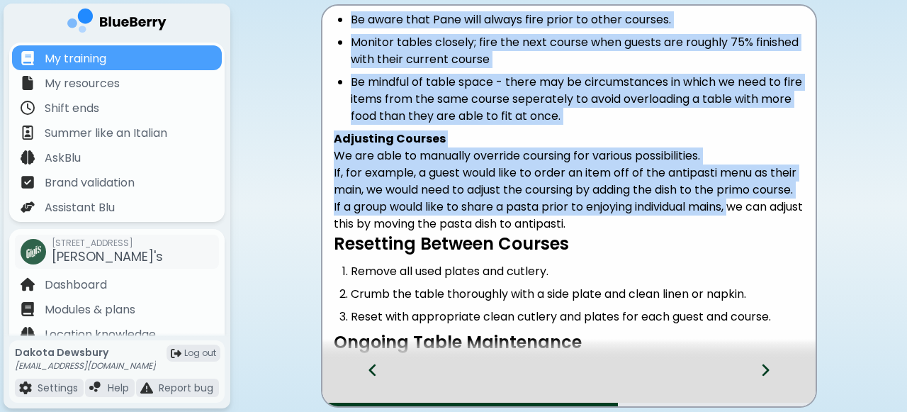
drag, startPoint x: 742, startPoint y: 228, endPoint x: 889, endPoint y: 211, distance: 147.6
click at [889, 211] on main "Managing Courses and Table Upkeep Firing Courses Dishes are automatically cours…" at bounding box center [453, 206] width 907 height 412
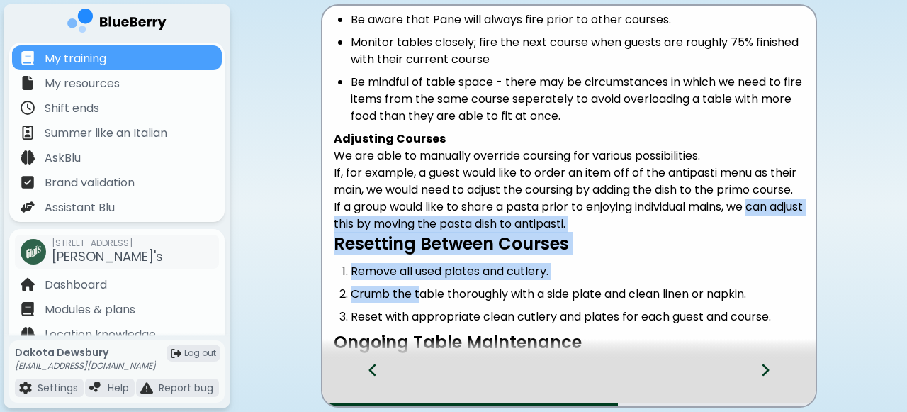
drag, startPoint x: 761, startPoint y: 222, endPoint x: 417, endPoint y: 308, distance: 355.6
click at [417, 308] on div "Managing Courses and Table Upkeep Firing Courses Dishes are automatically cours…" at bounding box center [568, 152] width 493 height 527
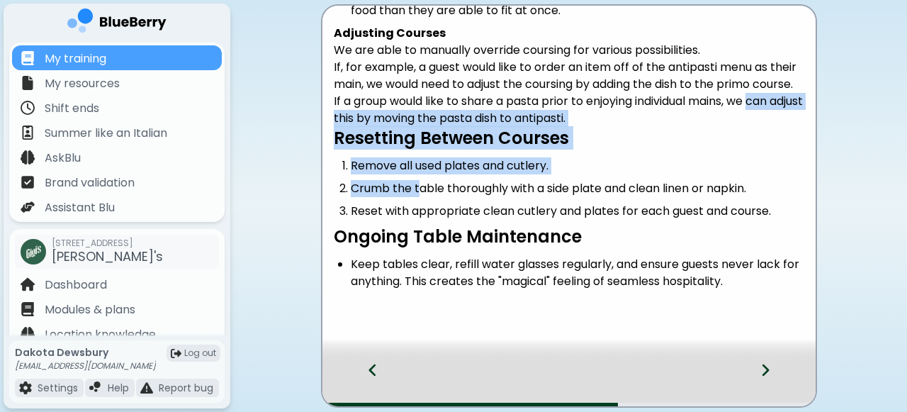
scroll to position [278, 0]
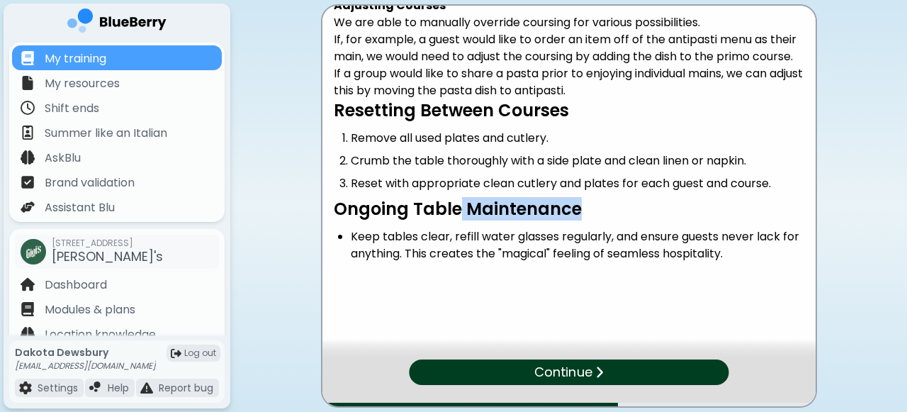
drag, startPoint x: 579, startPoint y: 214, endPoint x: 454, endPoint y: 214, distance: 125.4
click at [457, 216] on h3 "Ongoing Table Maintenance" at bounding box center [569, 209] width 470 height 22
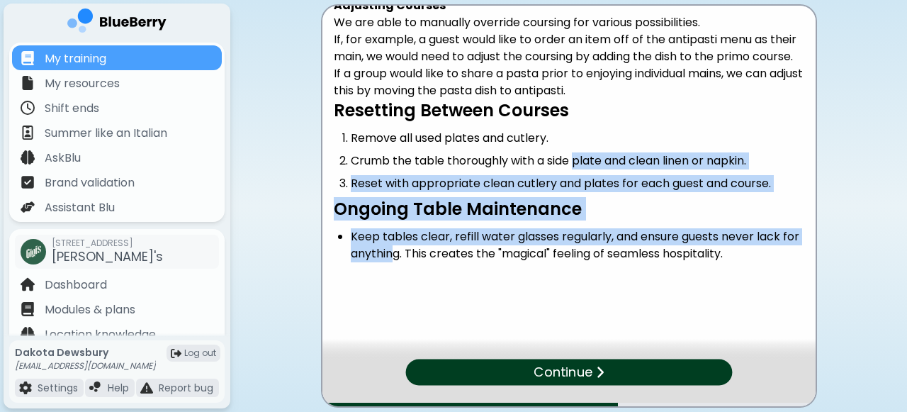
drag, startPoint x: 577, startPoint y: 164, endPoint x: 394, endPoint y: 249, distance: 201.6
click at [394, 249] on div "Managing Courses and Table Upkeep Firing Courses Dishes are automatically cours…" at bounding box center [568, 19] width 493 height 527
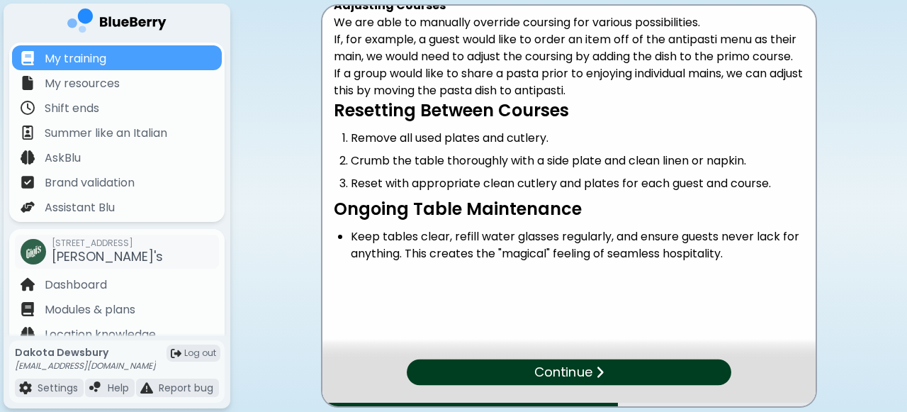
click at [457, 283] on div "Managing Courses and Table Upkeep Firing Courses Dishes are automatically cours…" at bounding box center [568, 52] width 493 height 616
drag, startPoint x: 601, startPoint y: 259, endPoint x: 514, endPoint y: 268, distance: 88.3
click at [514, 268] on div "Managing Courses and Table Upkeep Firing Courses Dishes are automatically cours…" at bounding box center [568, 19] width 493 height 527
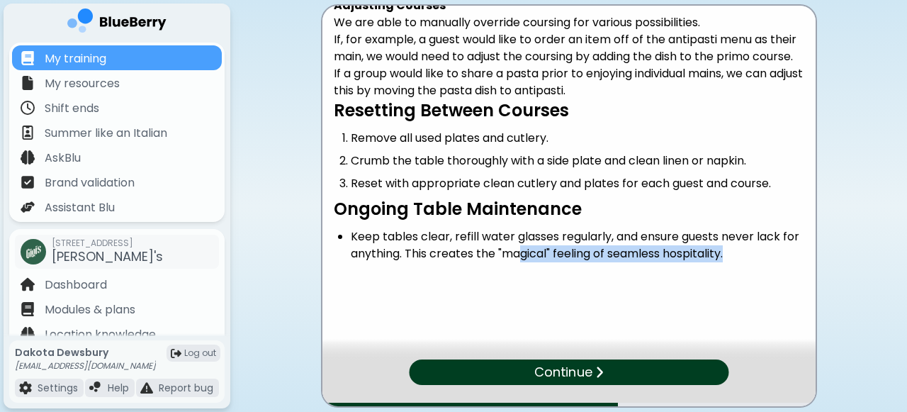
drag, startPoint x: 520, startPoint y: 249, endPoint x: 465, endPoint y: 292, distance: 69.1
click at [465, 292] on div "Managing Courses and Table Upkeep Firing Courses Dishes are automatically cours…" at bounding box center [568, 52] width 493 height 616
drag, startPoint x: 466, startPoint y: 256, endPoint x: 418, endPoint y: 291, distance: 59.8
click at [418, 291] on div "Managing Courses and Table Upkeep Firing Courses Dishes are automatically cours…" at bounding box center [568, 52] width 493 height 616
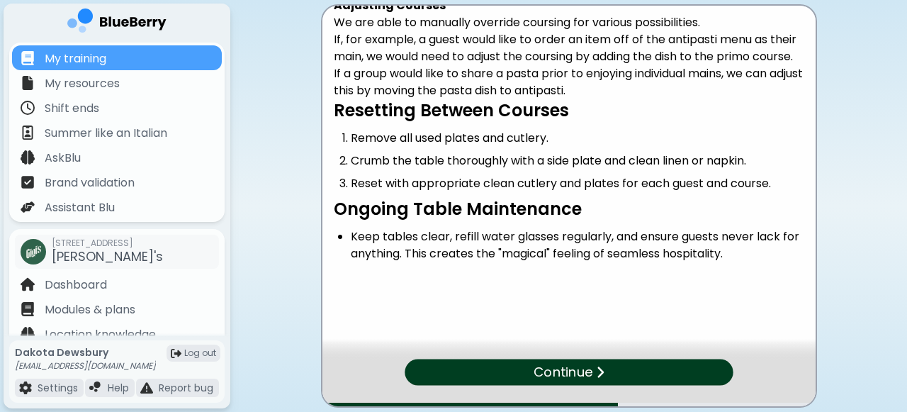
click at [573, 366] on p "Continue" at bounding box center [562, 372] width 59 height 21
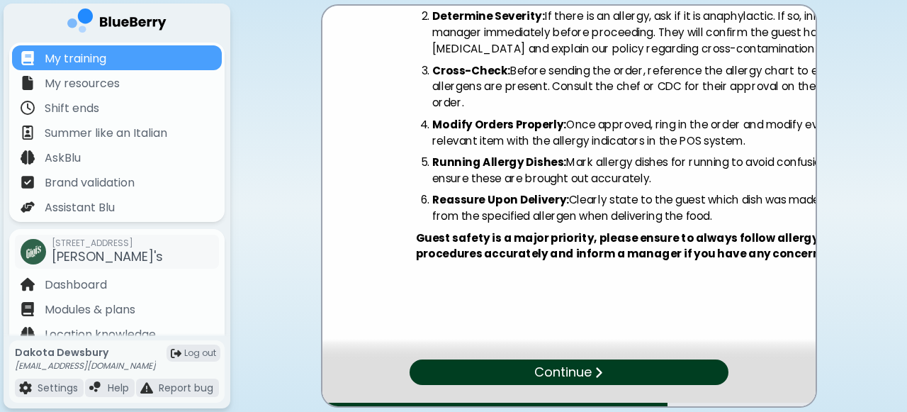
scroll to position [0, 0]
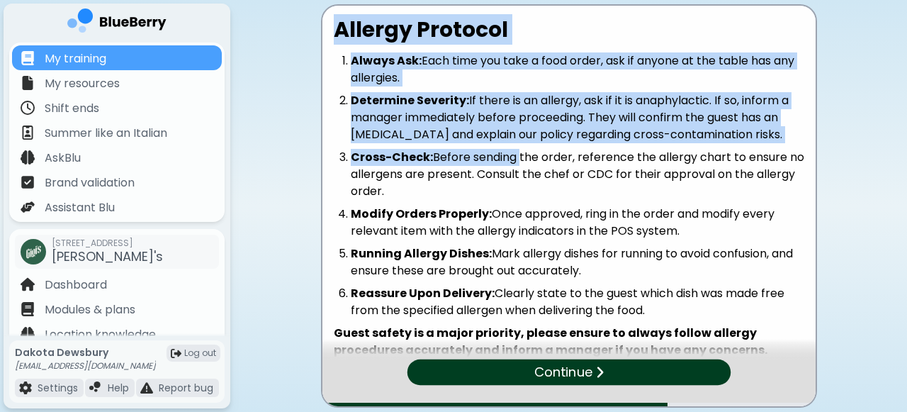
drag, startPoint x: 337, startPoint y: 26, endPoint x: 518, endPoint y: 162, distance: 226.1
click at [518, 162] on div "Allergy Protocol Always Ask: Each time you take a food order, ask if anyone at …" at bounding box center [568, 195] width 493 height 356
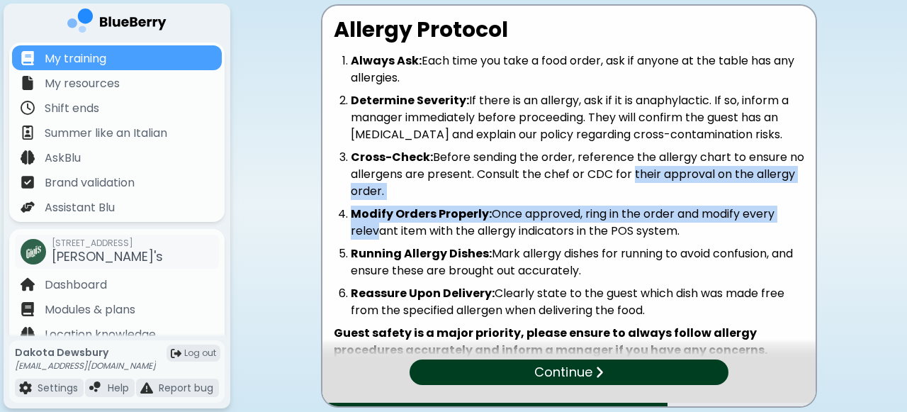
drag, startPoint x: 631, startPoint y: 168, endPoint x: 369, endPoint y: 229, distance: 269.1
click at [369, 229] on ol "Always Ask: Each time you take a food order, ask if anyone at the table has any…" at bounding box center [569, 185] width 470 height 266
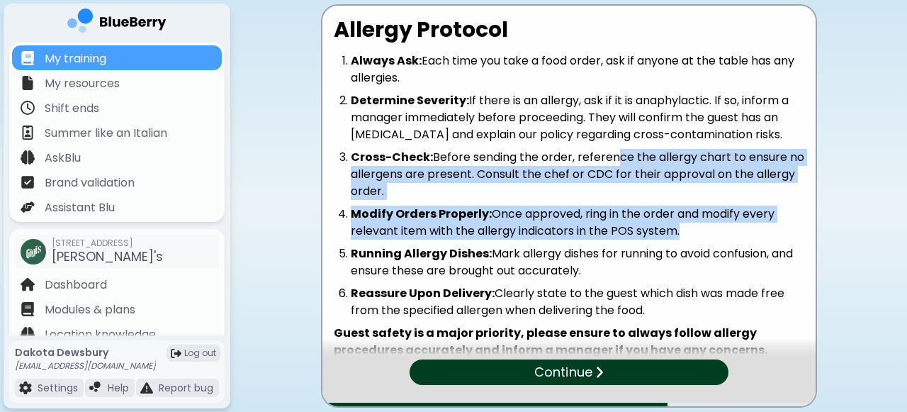
drag, startPoint x: 612, startPoint y: 160, endPoint x: 328, endPoint y: 239, distance: 294.9
click at [328, 239] on div "Allergy Protocol Always Ask: Each time you take a food order, ask if anyone at …" at bounding box center [568, 195] width 493 height 356
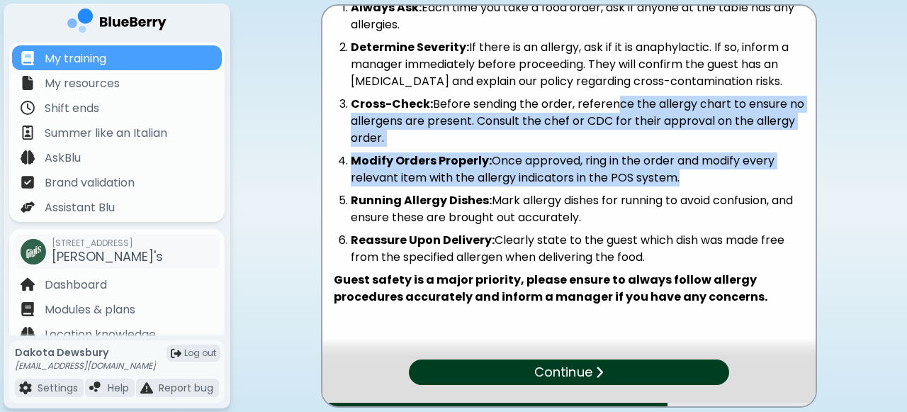
scroll to position [70, 0]
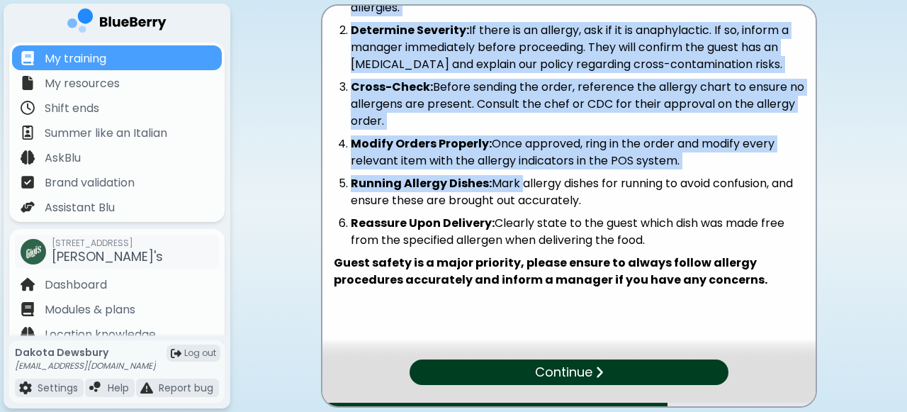
drag, startPoint x: 518, startPoint y: 186, endPoint x: 317, endPoint y: 183, distance: 201.2
click at [317, 183] on main "Allergy Protocol Always Ask: Each time you take a food order, ask if anyone at …" at bounding box center [453, 206] width 907 height 412
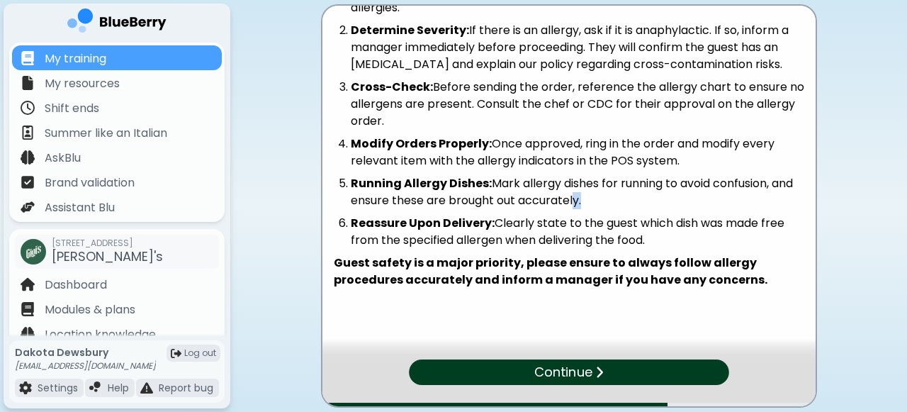
drag, startPoint x: 570, startPoint y: 201, endPoint x: 330, endPoint y: 222, distance: 240.3
click at [330, 222] on div "Allergy Protocol Always Ask: Each time you take a food order, ask if anyone at …" at bounding box center [568, 125] width 493 height 356
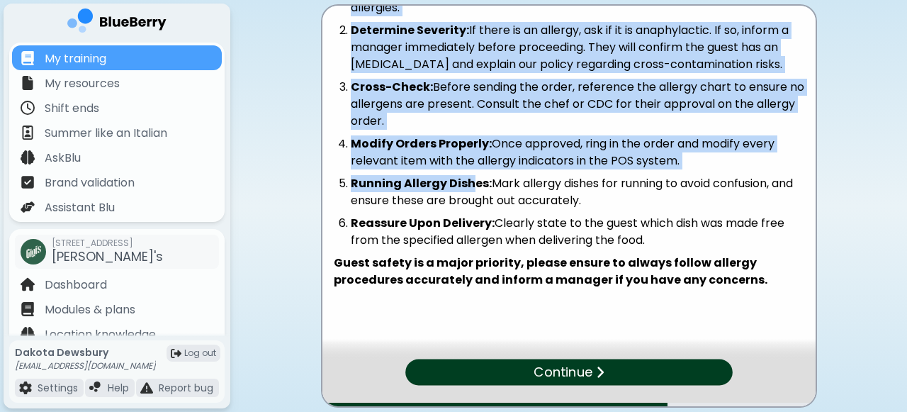
drag, startPoint x: 472, startPoint y: 181, endPoint x: 293, endPoint y: 208, distance: 181.2
click at [293, 208] on main "Allergy Protocol Always Ask: Each time you take a food order, ask if anyone at …" at bounding box center [453, 206] width 907 height 412
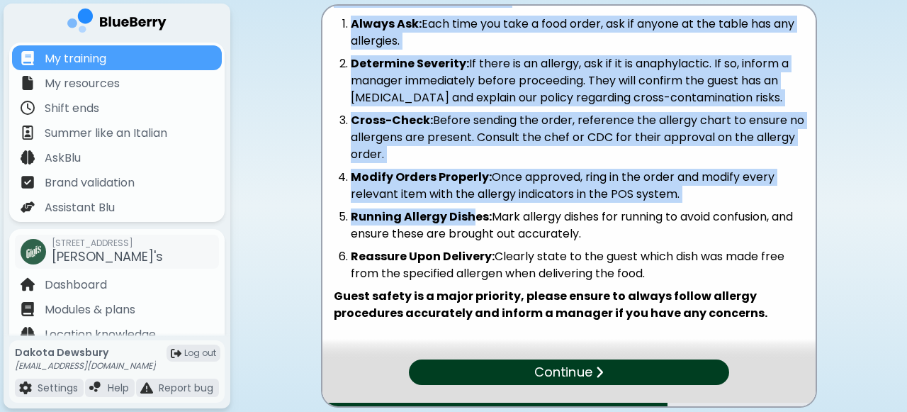
scroll to position [26, 0]
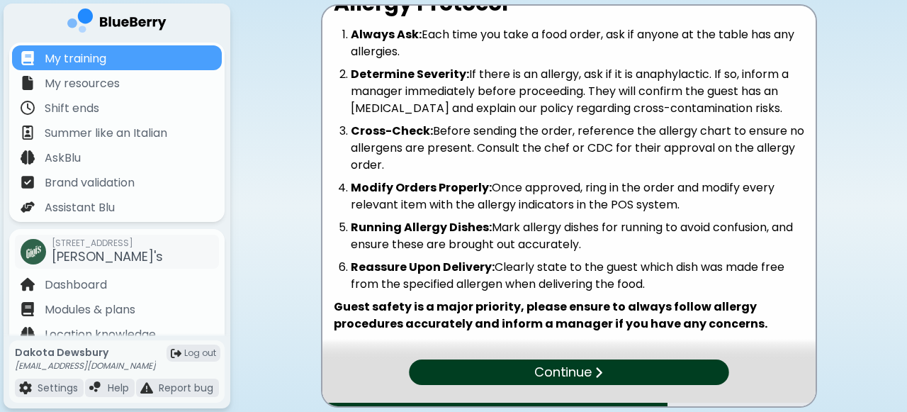
click at [493, 243] on li "Running Allergy Dishes: Mark allergy dishes for running to avoid confusion, and…" at bounding box center [577, 236] width 453 height 34
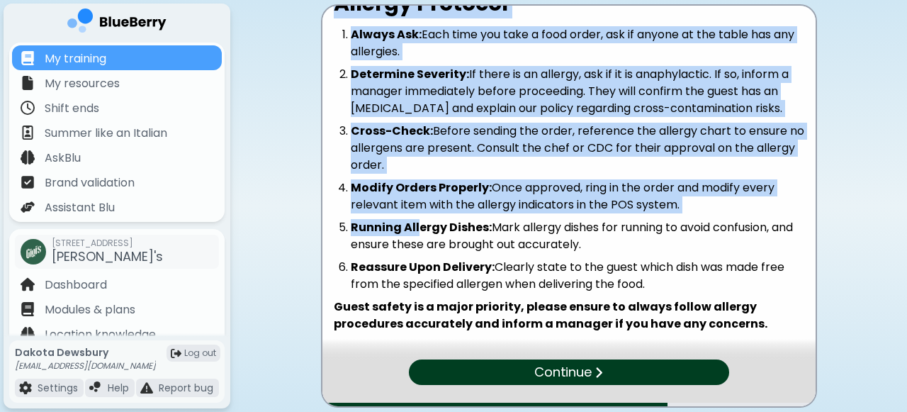
drag, startPoint x: 419, startPoint y: 227, endPoint x: 281, endPoint y: 235, distance: 138.4
click at [281, 235] on main "Allergy Protocol Always Ask: Each time you take a food order, ask if anyone at …" at bounding box center [453, 206] width 907 height 412
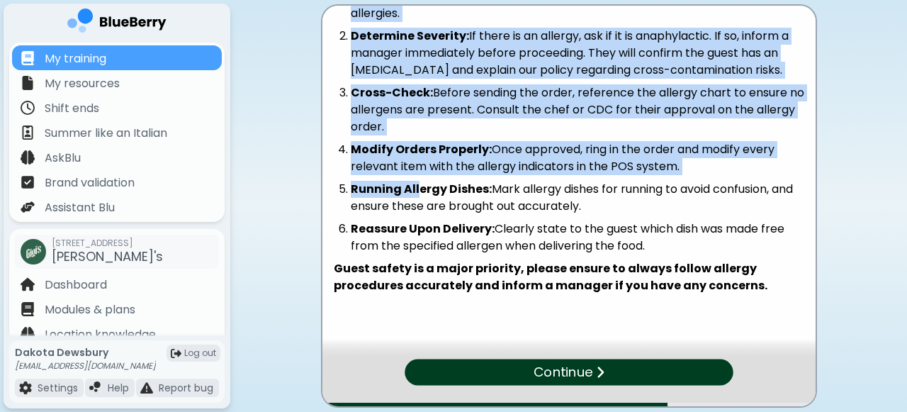
scroll to position [80, 0]
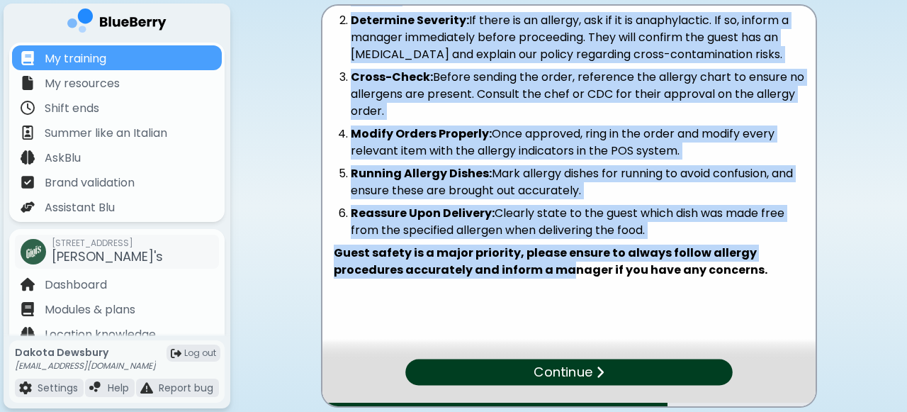
drag, startPoint x: 564, startPoint y: 261, endPoint x: 291, endPoint y: 255, distance: 272.8
click at [291, 255] on main "Allergy Protocol Always Ask: Each time you take a food order, ask if anyone at …" at bounding box center [453, 206] width 907 height 412
drag, startPoint x: 705, startPoint y: 269, endPoint x: 408, endPoint y: 301, distance: 298.5
click at [408, 301] on div "Allergy Protocol Always Ask: Each time you take a food order, ask if anyone at …" at bounding box center [568, 148] width 493 height 445
drag, startPoint x: 628, startPoint y: 266, endPoint x: 489, endPoint y: 334, distance: 154.9
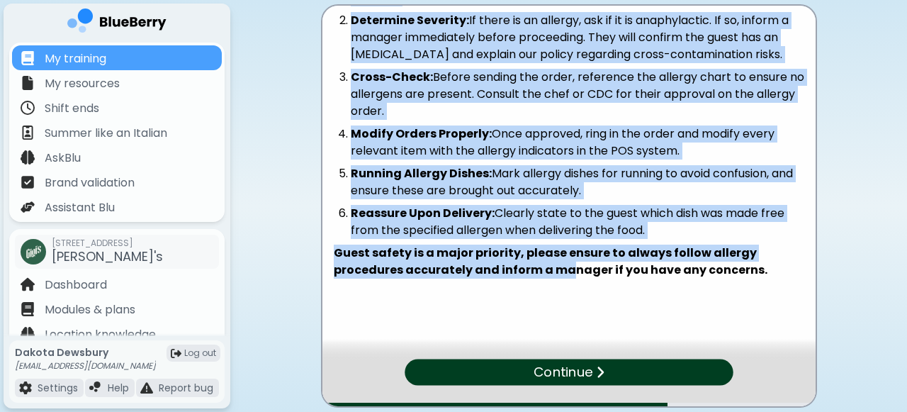
click at [489, 334] on div "Allergy Protocol Always Ask: Each time you take a food order, ask if anyone at …" at bounding box center [568, 148] width 493 height 445
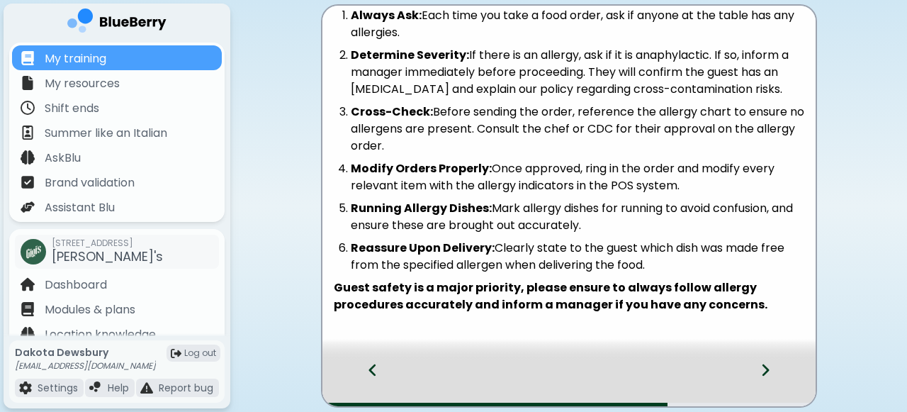
scroll to position [90, 0]
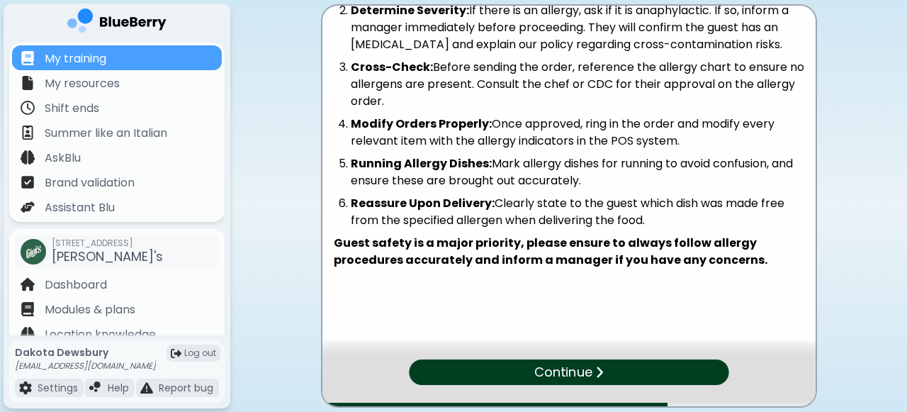
click at [604, 368] on div "Continue" at bounding box center [568, 372] width 319 height 26
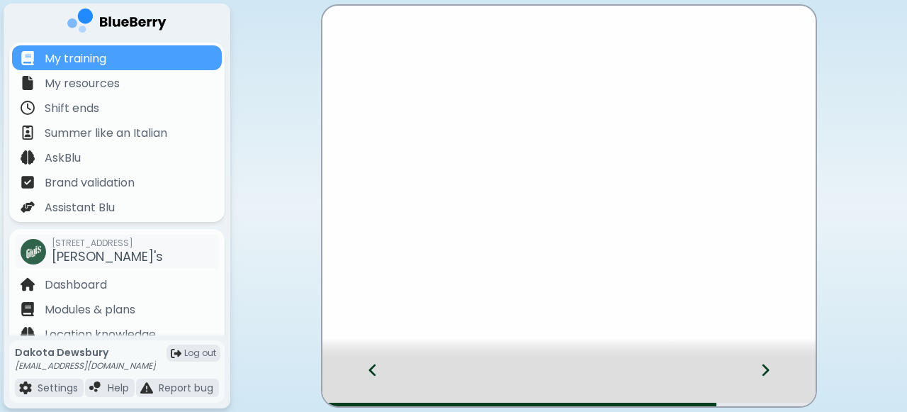
scroll to position [0, 0]
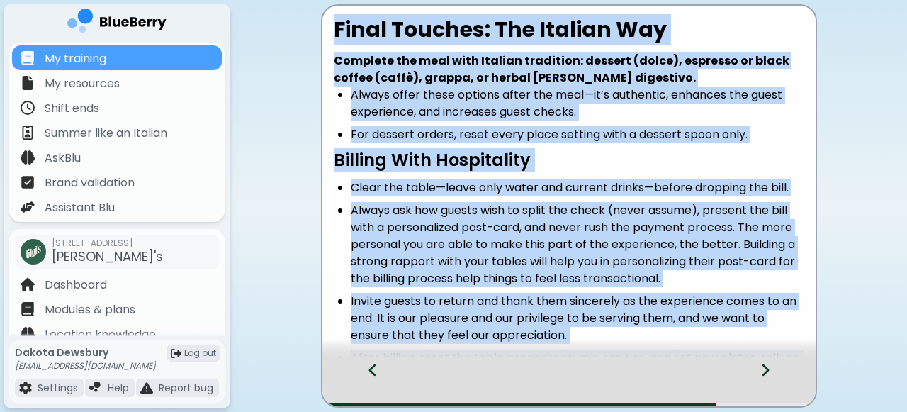
drag, startPoint x: 332, startPoint y: 21, endPoint x: 535, endPoint y: 350, distance: 386.1
click at [535, 350] on div "Final Touches: The Italian Way Complete the meal with Italian tradition: desser…" at bounding box center [569, 205] width 496 height 403
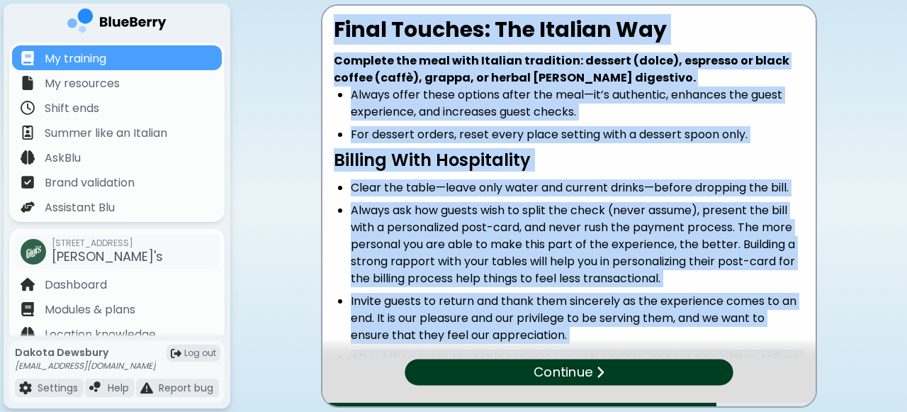
drag, startPoint x: 503, startPoint y: 256, endPoint x: 329, endPoint y: 0, distance: 309.0
click at [329, 0] on div "Final Touches: The Italian Way Complete the meal with Italian tradition: desser…" at bounding box center [568, 34] width 635 height 68
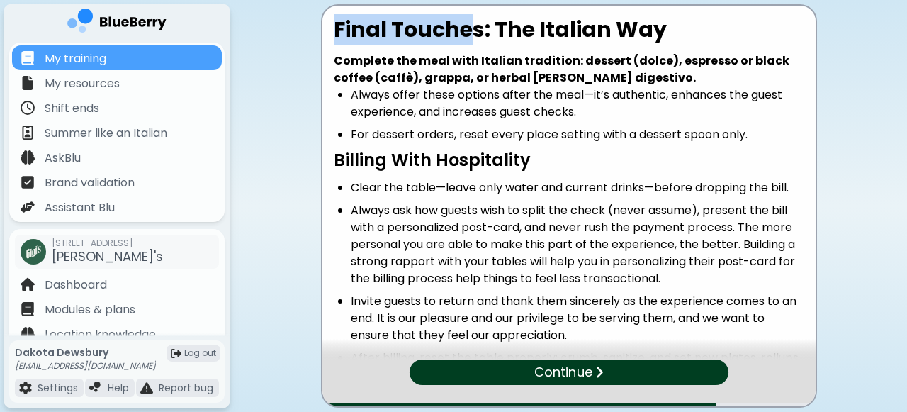
drag, startPoint x: 469, startPoint y: 26, endPoint x: 264, endPoint y: 129, distance: 229.0
click at [264, 129] on main "Final Touches: The Italian Way Complete the meal with Italian tradition: desser…" at bounding box center [453, 206] width 907 height 412
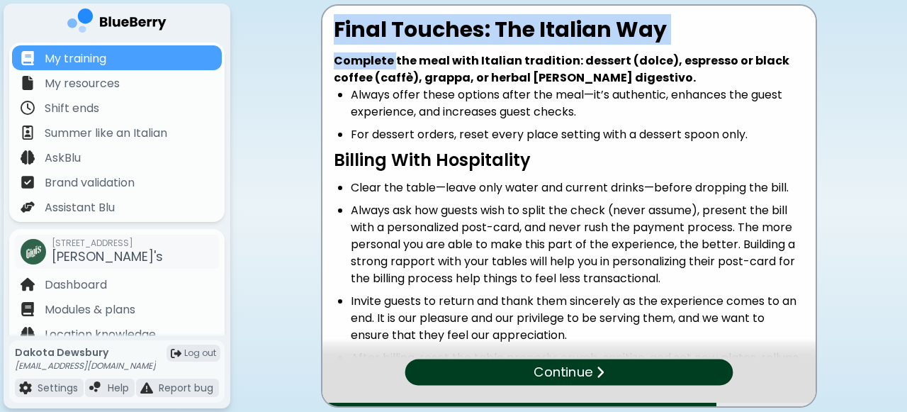
drag, startPoint x: 393, startPoint y: 63, endPoint x: 258, endPoint y: 98, distance: 139.9
click at [258, 98] on main "Final Touches: The Italian Way Complete the meal with Italian tradition: desser…" at bounding box center [453, 206] width 907 height 412
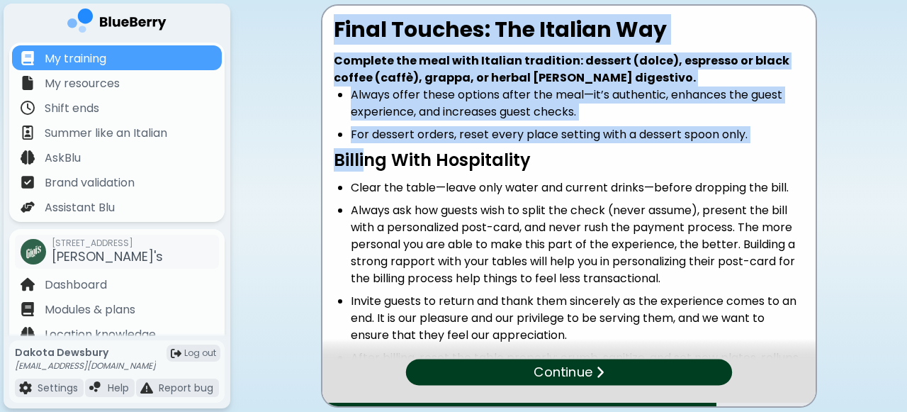
drag, startPoint x: 368, startPoint y: 152, endPoint x: 269, endPoint y: 164, distance: 99.2
click at [269, 164] on main "Final Touches: The Italian Way Complete the meal with Italian tradition: desser…" at bounding box center [453, 206] width 907 height 412
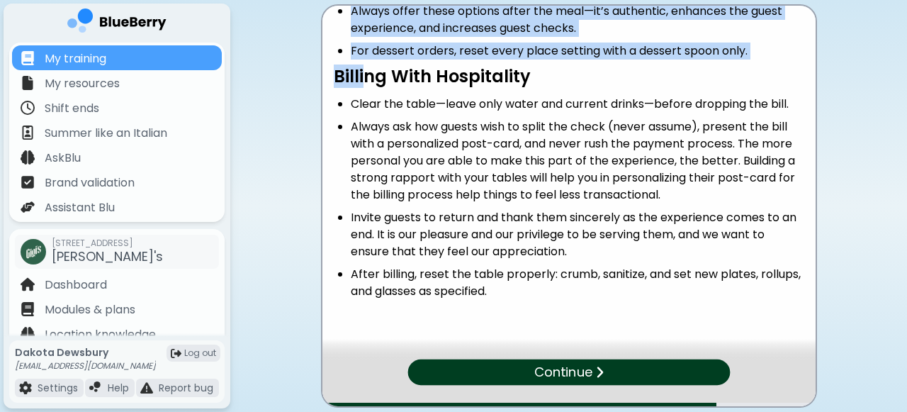
scroll to position [89, 0]
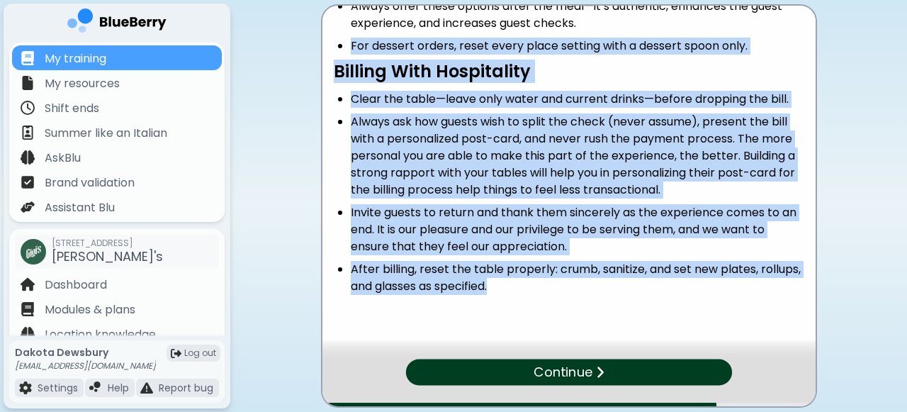
drag, startPoint x: 505, startPoint y: 282, endPoint x: 342, endPoint y: 40, distance: 291.4
click at [342, 40] on div "Final Touches: The Italian Way Complete the meal with Italian tradition: desser…" at bounding box center [568, 121] width 493 height 386
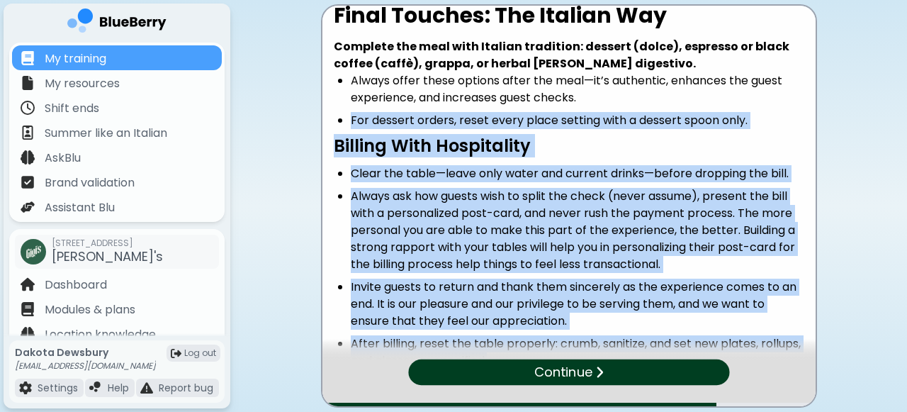
scroll to position [0, 0]
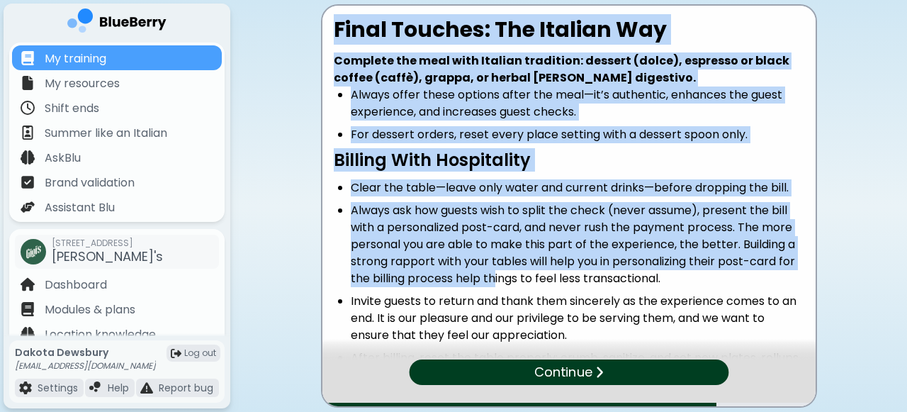
drag, startPoint x: 334, startPoint y: 30, endPoint x: 492, endPoint y: 278, distance: 294.0
click at [492, 278] on div "Final Touches: The Italian Way Complete the meal with Italian tradition: desser…" at bounding box center [568, 210] width 493 height 386
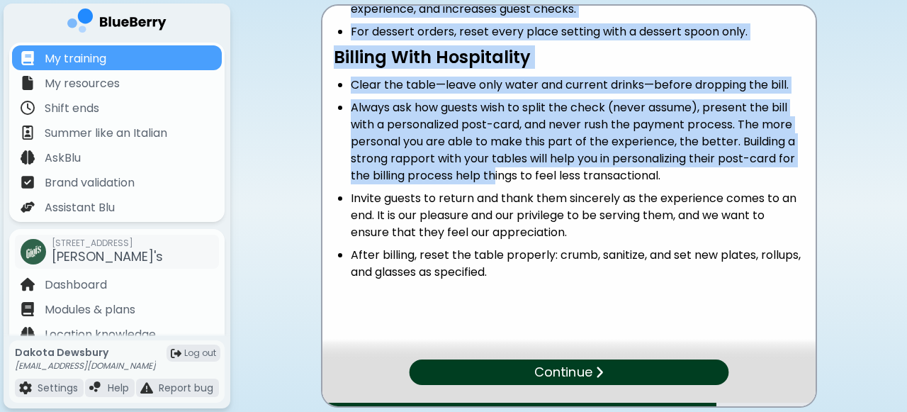
scroll to position [105, 0]
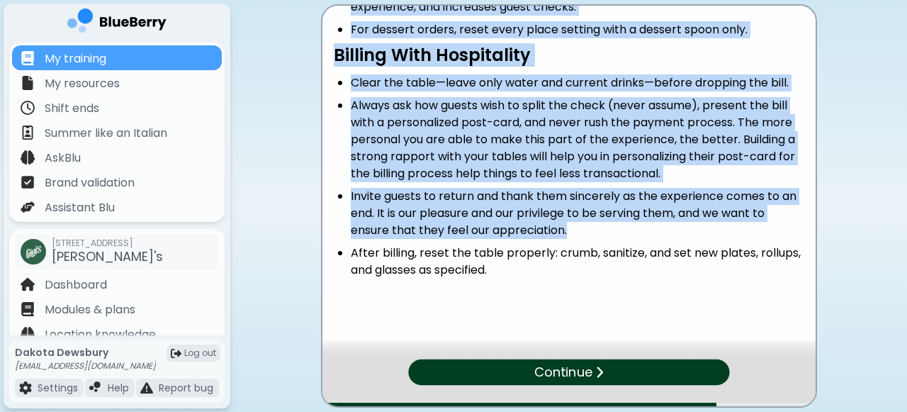
drag, startPoint x: 567, startPoint y: 235, endPoint x: 245, endPoint y: 225, distance: 322.5
click at [245, 225] on main "Final Touches: The Italian Way Complete the meal with Italian tradition: desser…" at bounding box center [453, 206] width 907 height 412
drag, startPoint x: 508, startPoint y: 244, endPoint x: 245, endPoint y: 239, distance: 262.8
click at [245, 239] on main "Final Touches: The Italian Way Complete the meal with Italian tradition: desser…" at bounding box center [453, 206] width 907 height 412
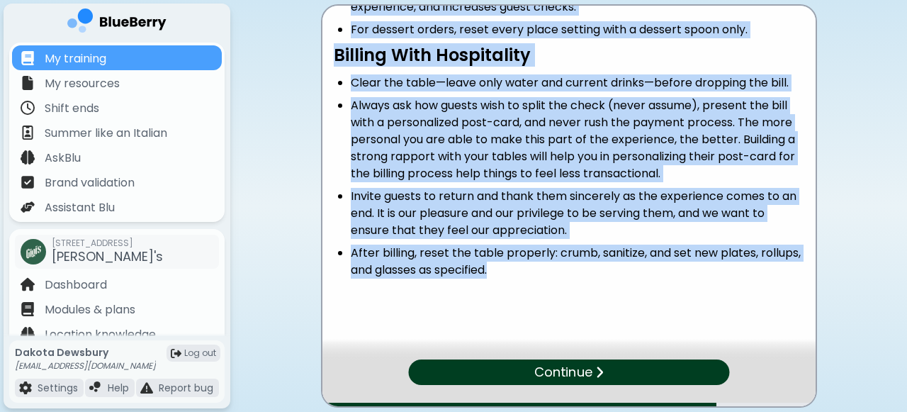
drag, startPoint x: 531, startPoint y: 271, endPoint x: 256, endPoint y: 222, distance: 279.8
click at [256, 222] on main "Final Touches: The Italian Way Complete the meal with Italian tradition: desser…" at bounding box center [453, 206] width 907 height 412
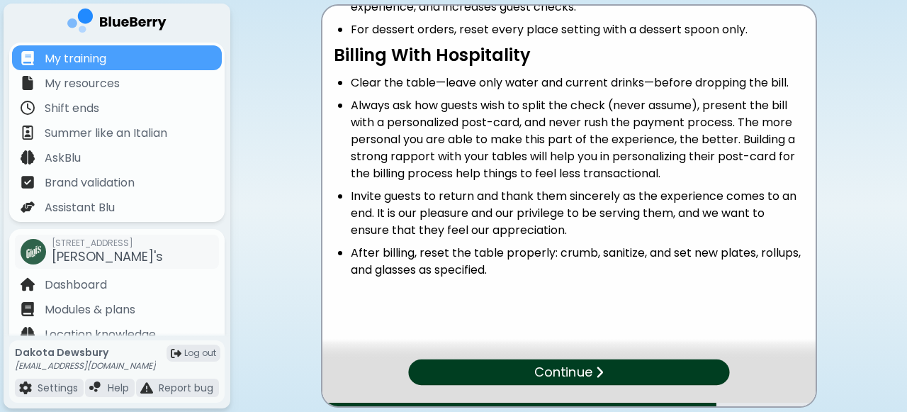
drag, startPoint x: 585, startPoint y: 179, endPoint x: 906, endPoint y: 277, distance: 335.6
click at [906, 277] on main "Final Touches: The Italian Way Complete the meal with Italian tradition: desser…" at bounding box center [453, 206] width 907 height 412
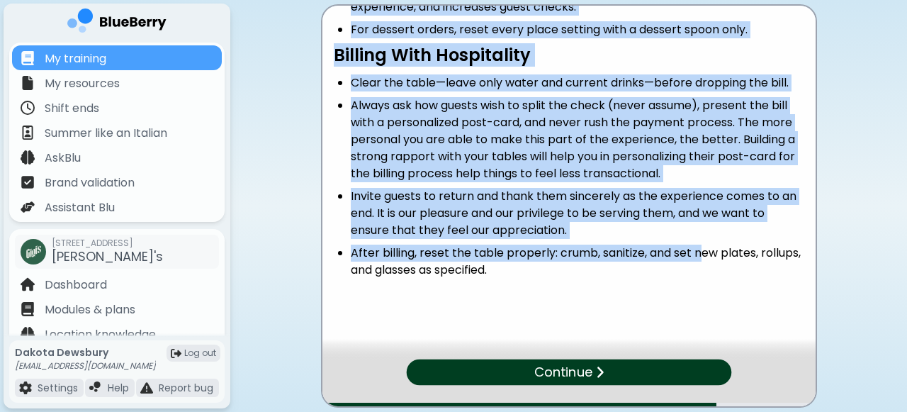
drag, startPoint x: 703, startPoint y: 258, endPoint x: 262, endPoint y: 244, distance: 441.5
click at [262, 244] on main "Final Touches: The Italian Way Complete the meal with Italian tradition: desser…" at bounding box center [453, 206] width 907 height 412
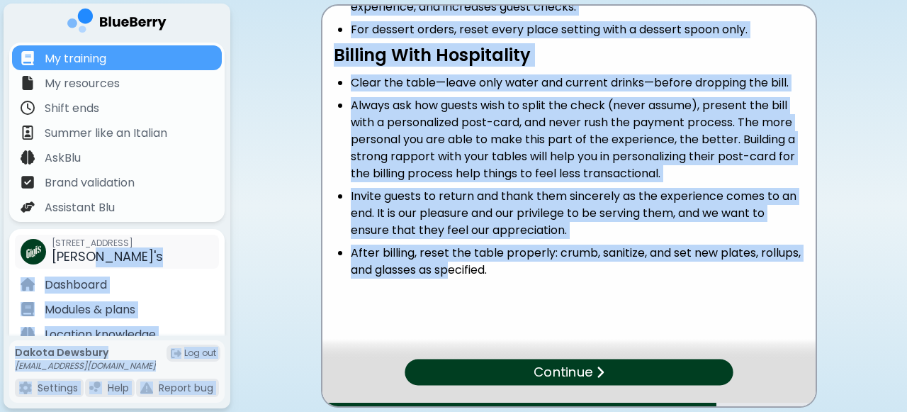
drag, startPoint x: 455, startPoint y: 265, endPoint x: 214, endPoint y: 261, distance: 240.9
click at [215, 261] on div "My training My resources Shift ends Summer like an Italian AskBlu Brand validat…" at bounding box center [453, 206] width 907 height 412
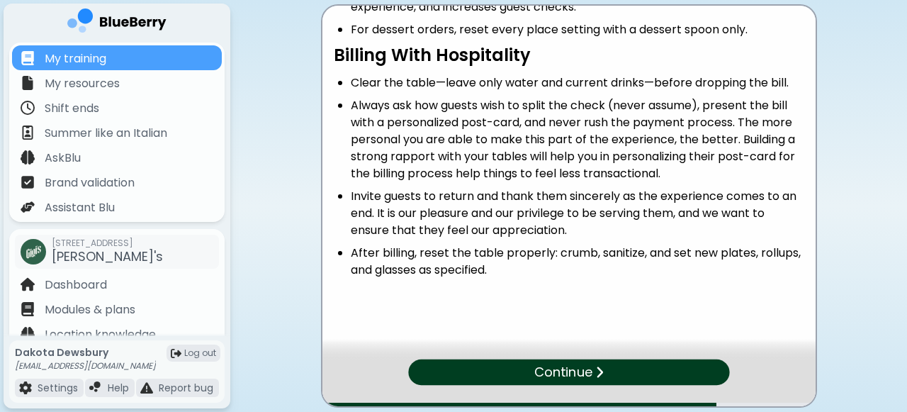
click at [576, 276] on li "After billing, reset the table properly: crumb, sanitize, and set new plates, r…" at bounding box center [577, 261] width 453 height 34
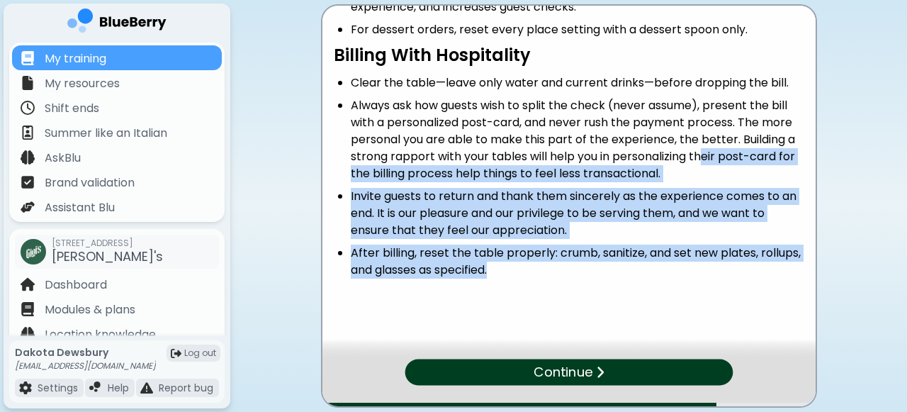
drag, startPoint x: 701, startPoint y: 156, endPoint x: 435, endPoint y: 290, distance: 297.5
click at [436, 289] on div "Final Touches: The Italian Way Complete the meal with Italian tradition: desser…" at bounding box center [568, 105] width 493 height 386
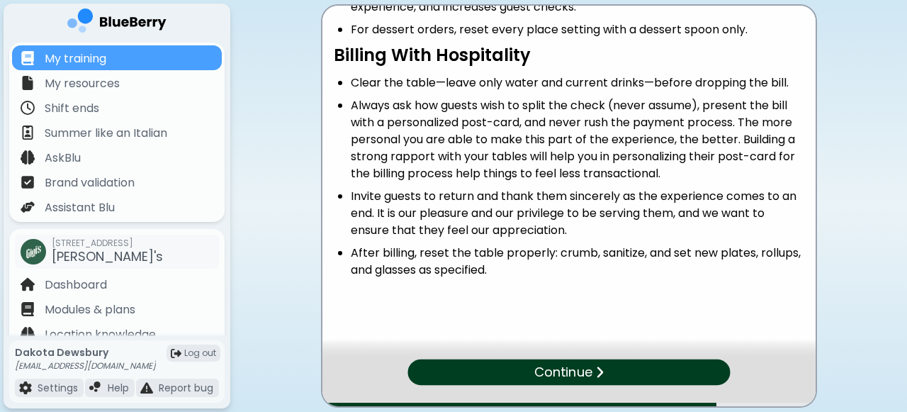
click at [587, 364] on p "Continue" at bounding box center [562, 372] width 58 height 20
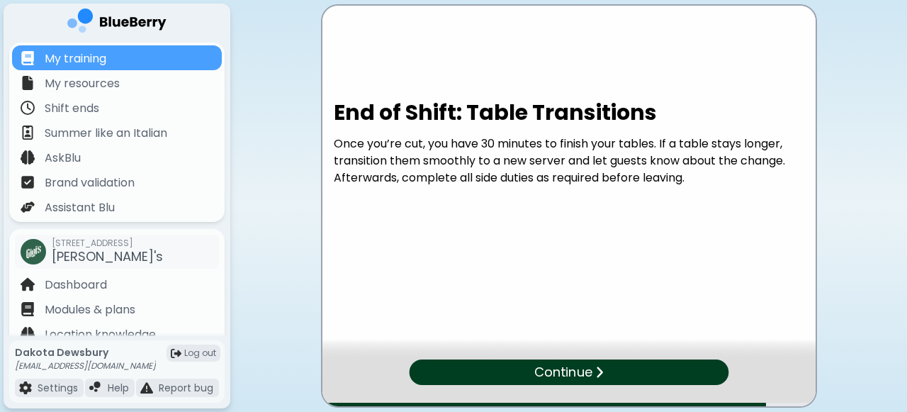
click at [589, 372] on p "Continue" at bounding box center [562, 372] width 57 height 20
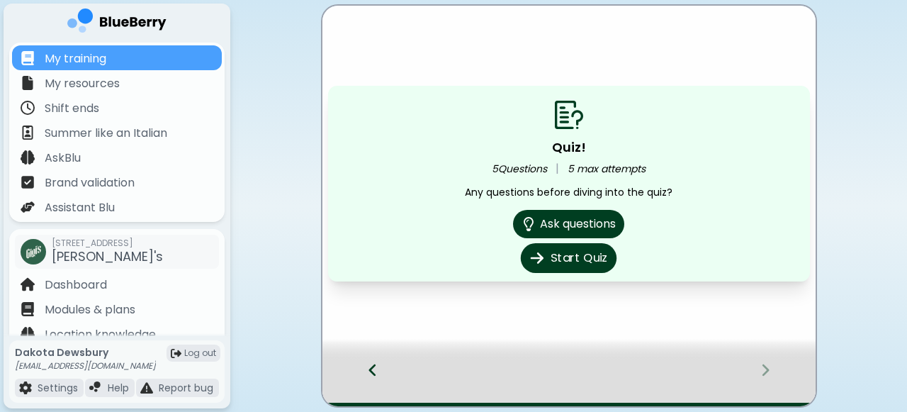
click at [579, 259] on button "Start Quiz" at bounding box center [569, 258] width 96 height 30
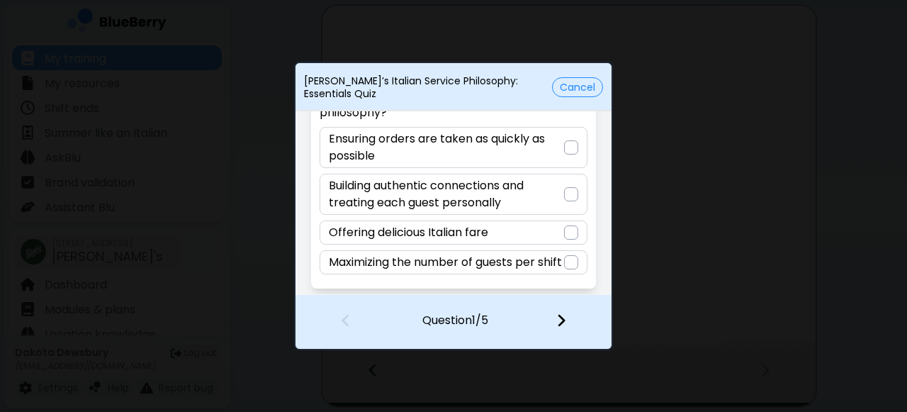
scroll to position [105, 0]
click at [557, 177] on p "Building authentic connections and treating each guest personally" at bounding box center [446, 194] width 234 height 34
click at [560, 317] on img at bounding box center [561, 320] width 10 height 16
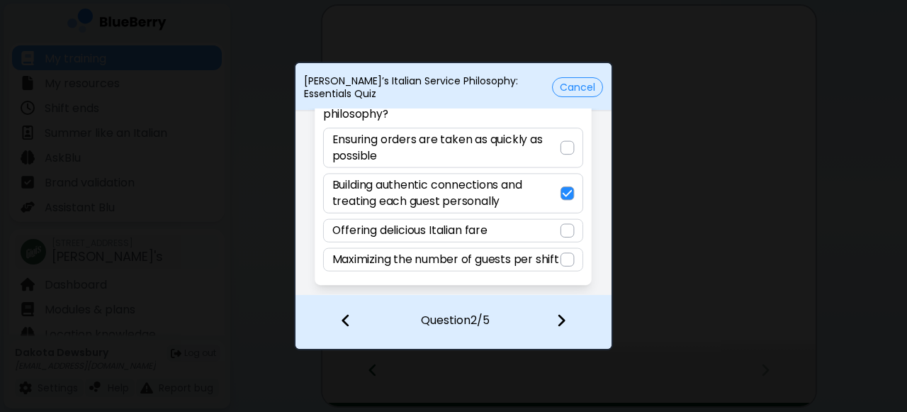
scroll to position [0, 0]
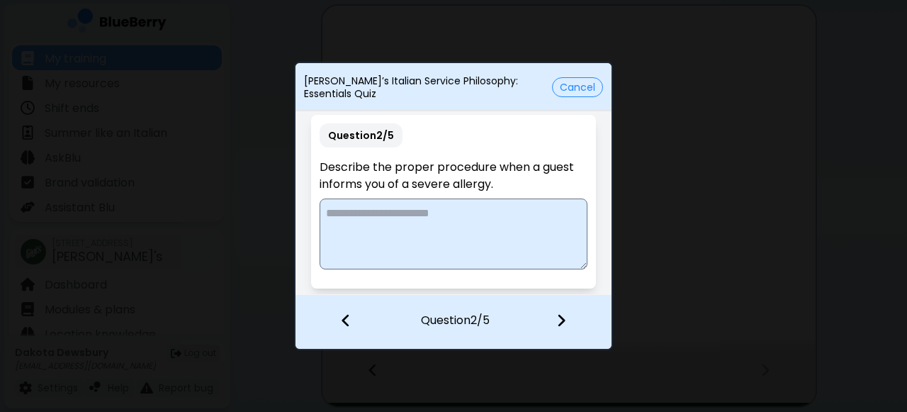
click at [448, 225] on textarea at bounding box center [452, 233] width 267 height 71
type textarea "**********"
click at [563, 322] on img at bounding box center [561, 320] width 10 height 16
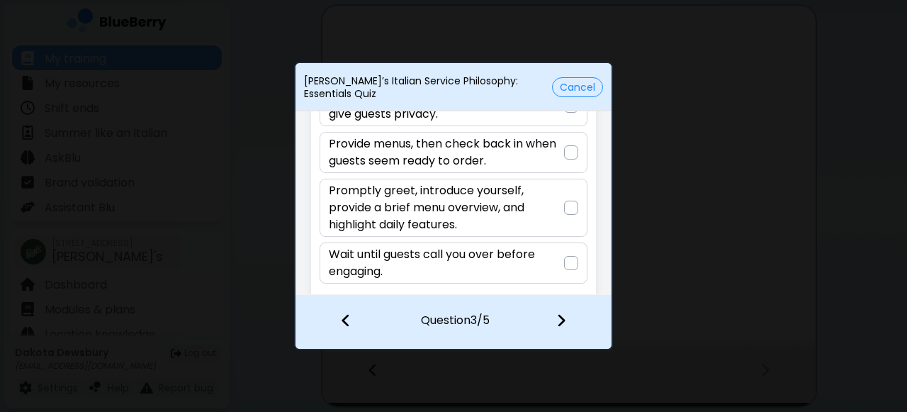
scroll to position [135, 0]
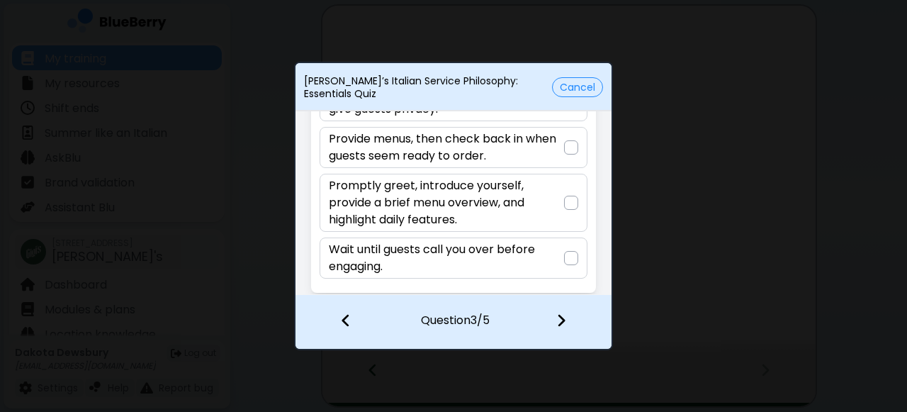
click at [525, 204] on p "Promptly greet, introduce yourself, provide a brief menu overview, and highligh…" at bounding box center [446, 202] width 234 height 51
click at [556, 322] on img at bounding box center [561, 320] width 10 height 16
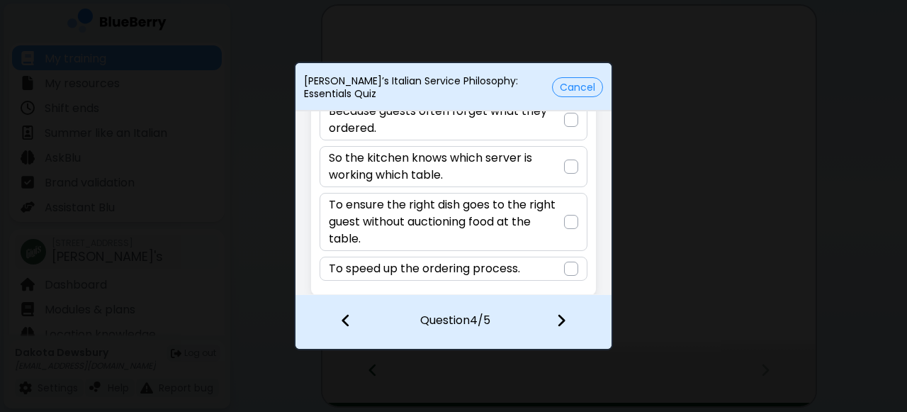
scroll to position [105, 0]
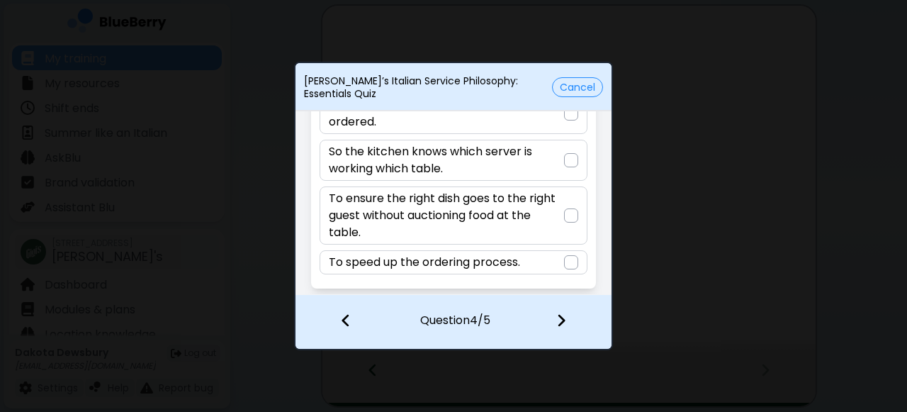
click at [548, 213] on p "To ensure the right dish goes to the right guest without auctioning food at the…" at bounding box center [446, 215] width 234 height 51
click at [565, 312] on img at bounding box center [561, 320] width 10 height 16
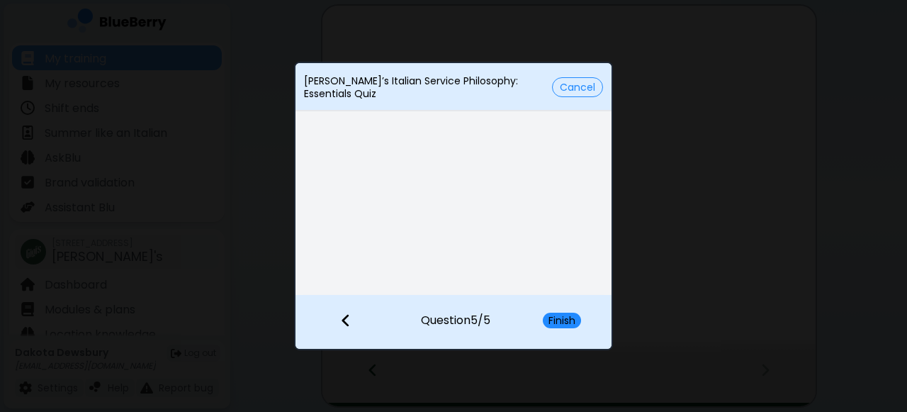
scroll to position [16, 0]
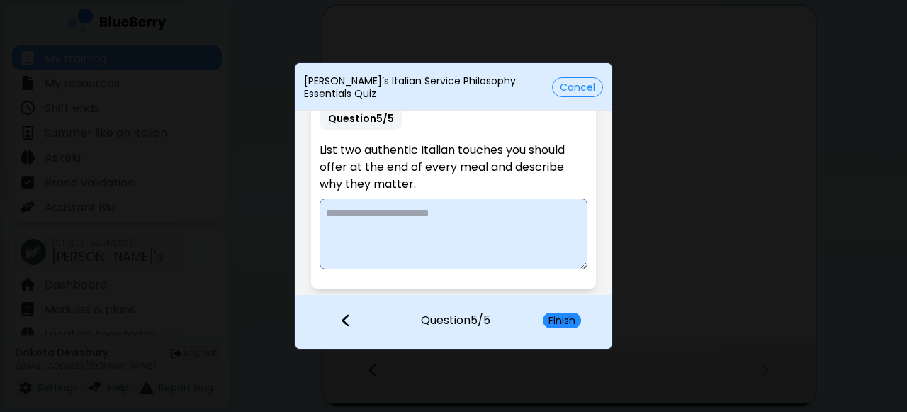
click at [440, 228] on textarea at bounding box center [452, 233] width 267 height 71
type textarea "**********"
click at [560, 321] on button "Finish" at bounding box center [562, 320] width 38 height 16
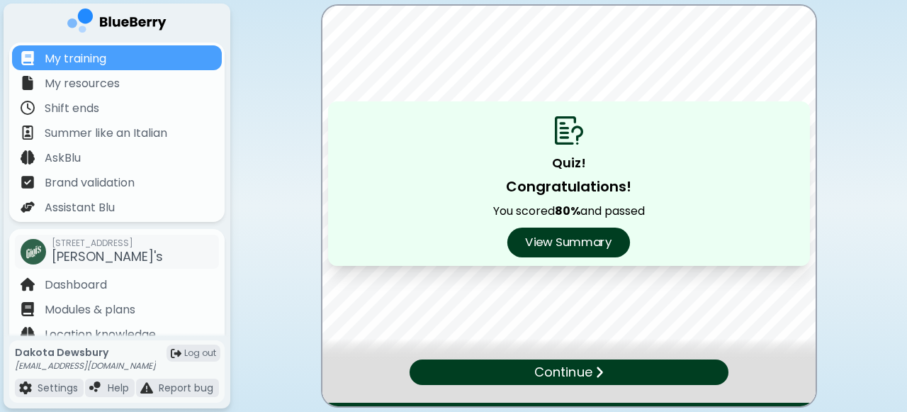
click at [587, 247] on button "View Summary" at bounding box center [568, 242] width 123 height 30
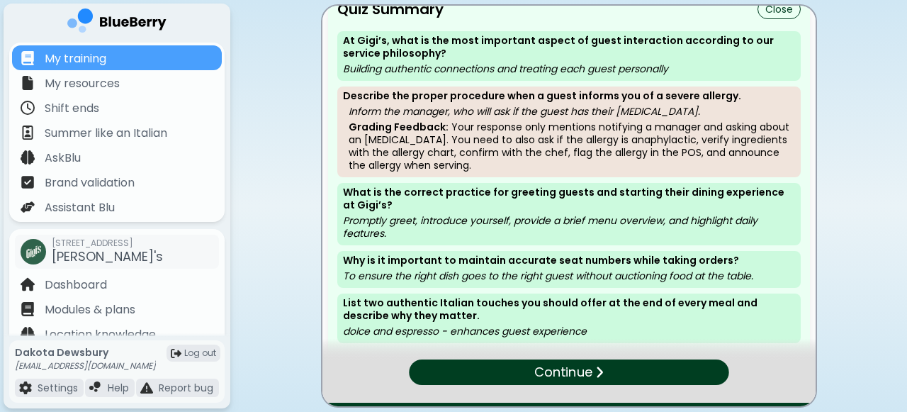
click at [557, 367] on p "Continue" at bounding box center [562, 372] width 57 height 20
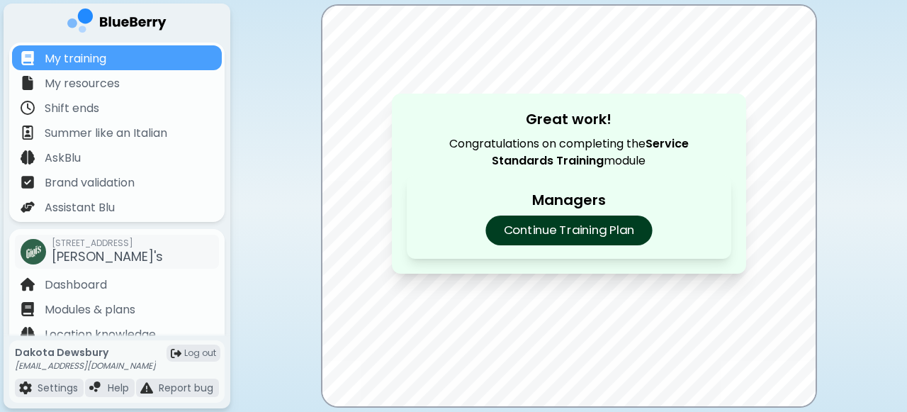
click at [578, 224] on p "Continue Training Plan" at bounding box center [568, 230] width 166 height 30
